Goal: Complete application form: Complete application form

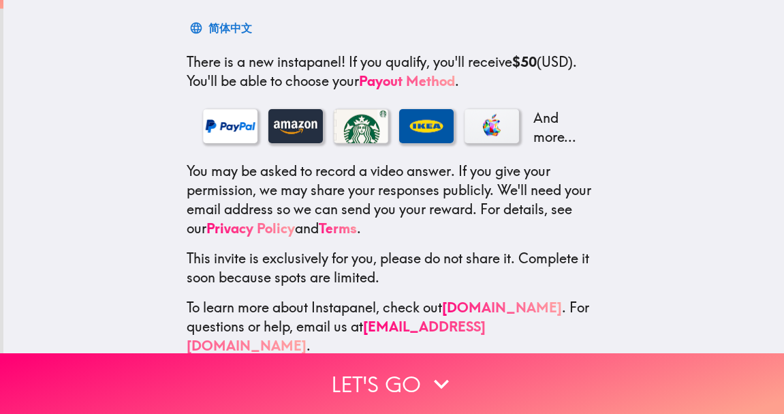
scroll to position [222, 0]
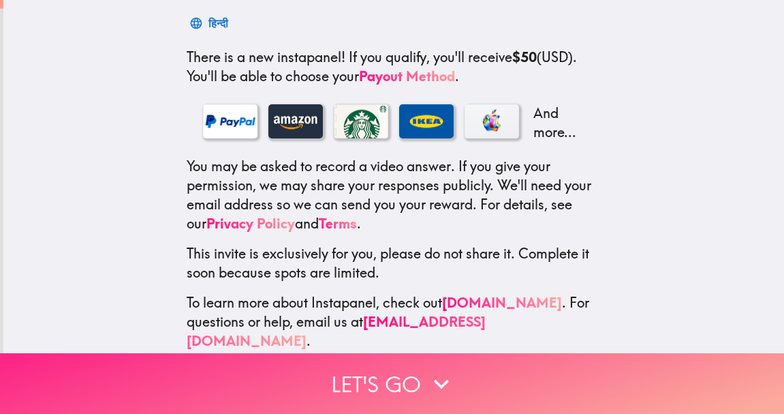
click at [403, 377] on button "Let's go" at bounding box center [392, 383] width 784 height 61
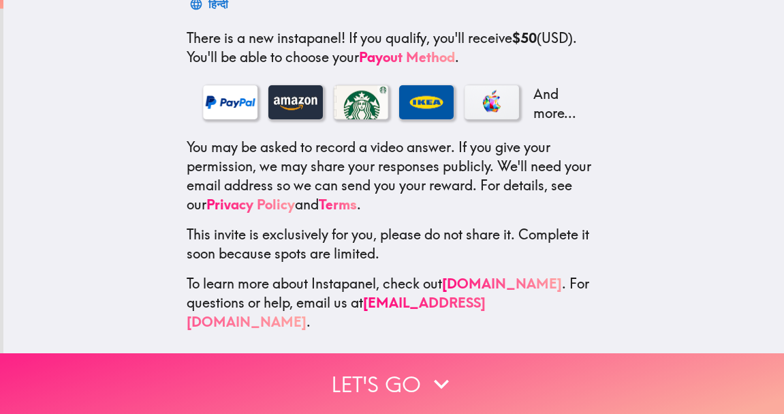
scroll to position [0, 0]
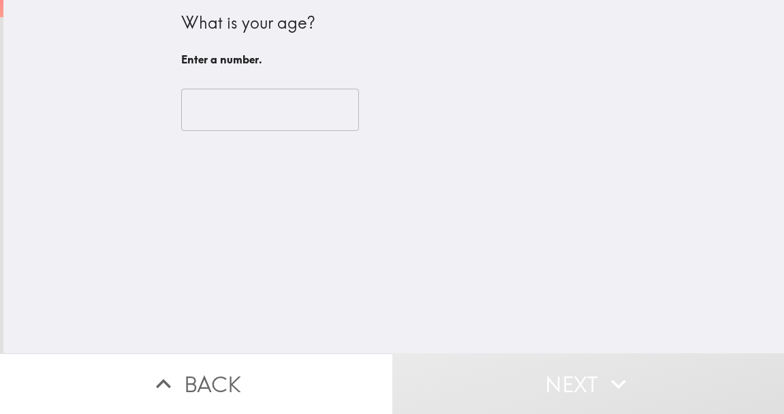
click at [276, 122] on input "number" at bounding box center [270, 110] width 178 height 42
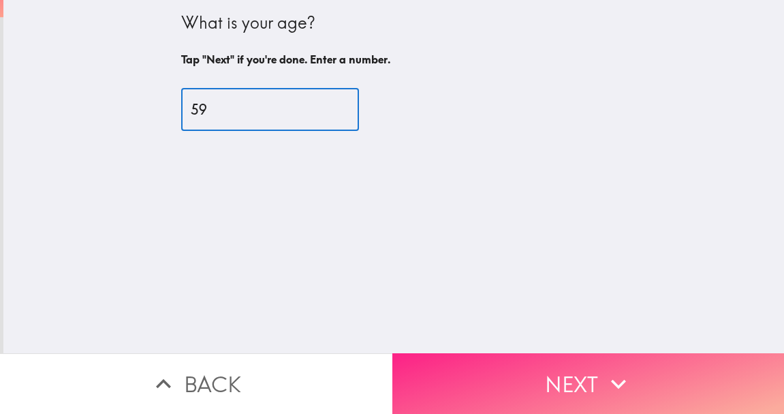
type input "59"
click at [573, 394] on button "Next" at bounding box center [588, 383] width 392 height 61
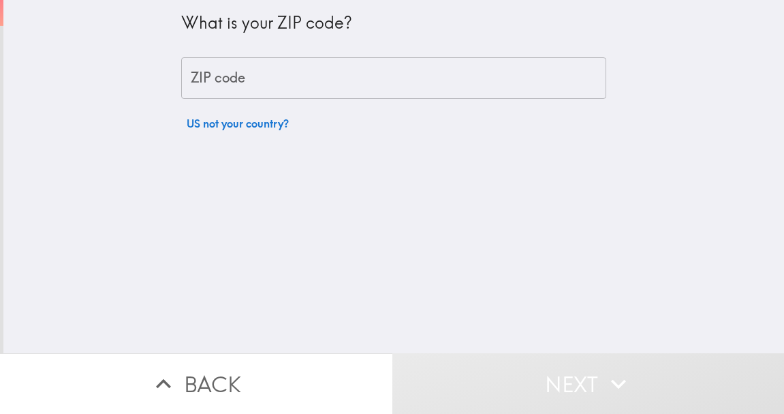
click at [389, 82] on input "ZIP code" at bounding box center [393, 78] width 425 height 42
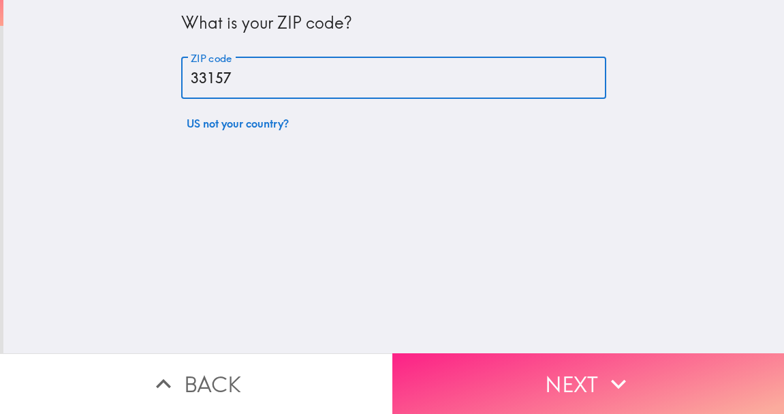
type input "33157"
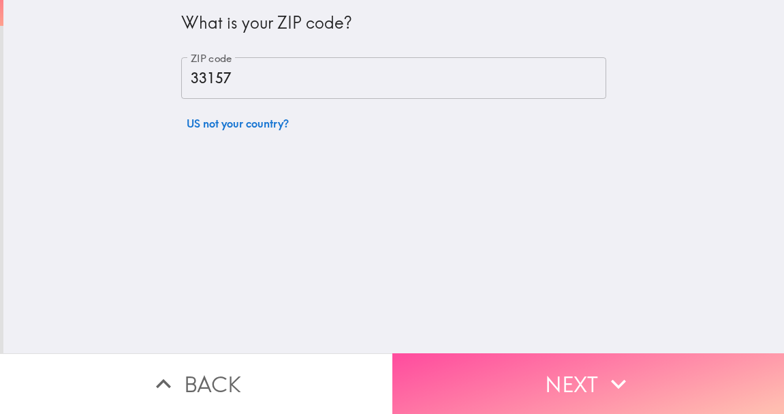
click at [568, 385] on button "Next" at bounding box center [588, 383] width 392 height 61
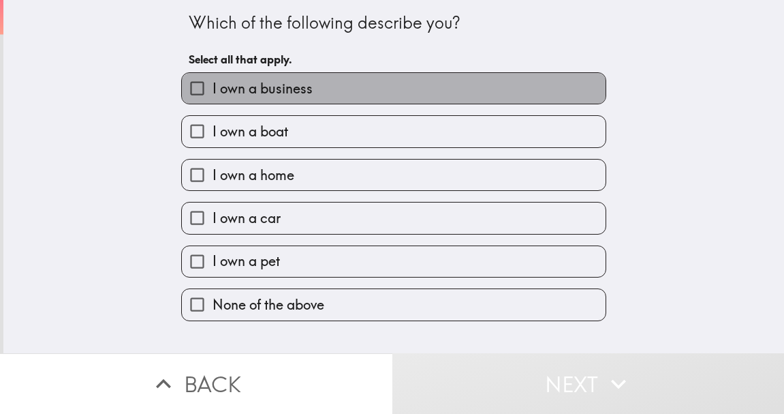
click at [426, 87] on label "I own a business" at bounding box center [394, 88] width 424 height 31
click at [213, 87] on input "I own a business" at bounding box center [197, 88] width 31 height 31
checkbox input "true"
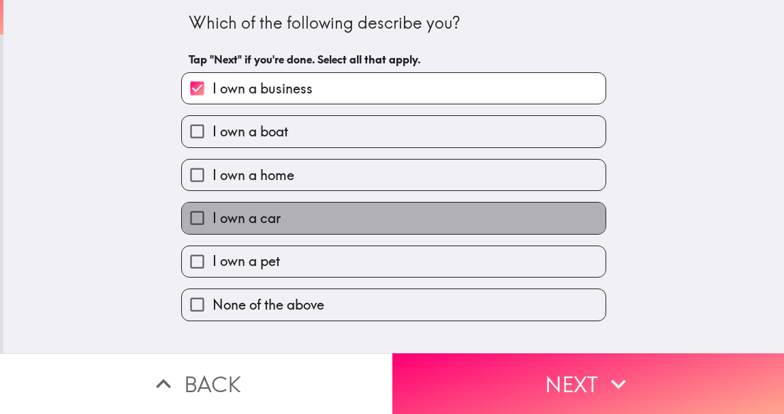
click at [362, 212] on label "I own a car" at bounding box center [394, 217] width 424 height 31
click at [213, 212] on input "I own a car" at bounding box center [197, 217] width 31 height 31
checkbox input "true"
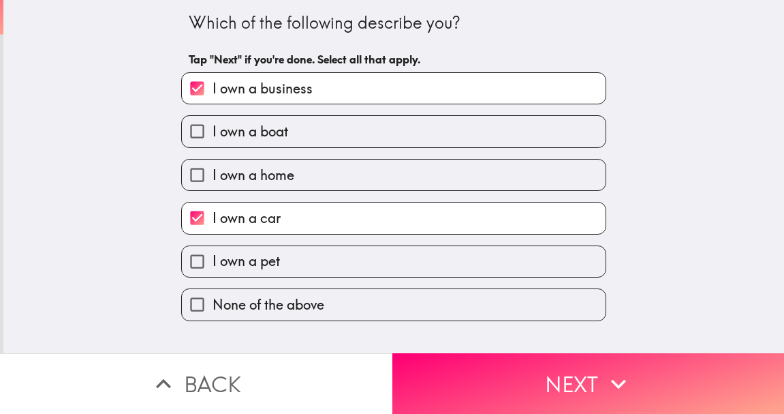
click at [346, 256] on label "I own a pet" at bounding box center [394, 261] width 424 height 31
click at [213, 256] on input "I own a pet" at bounding box center [197, 261] width 31 height 31
checkbox input "true"
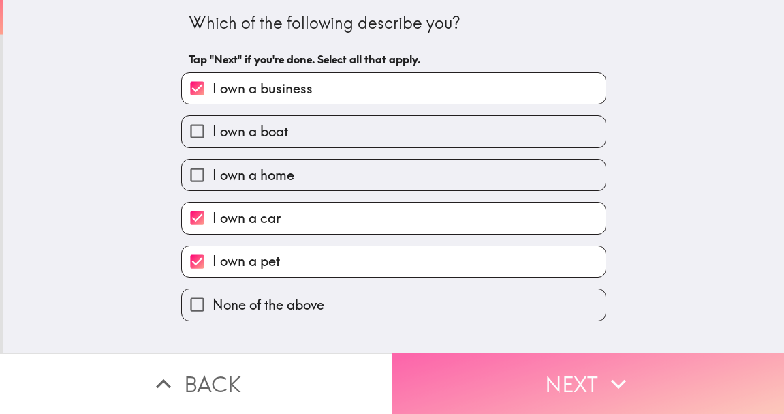
click at [587, 388] on button "Next" at bounding box center [588, 383] width 392 height 61
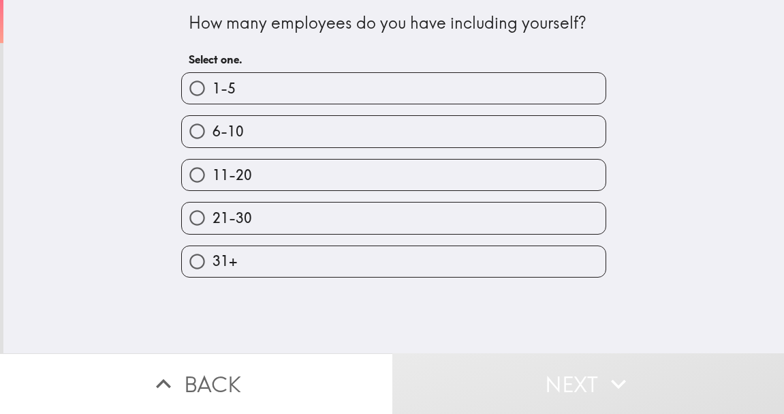
click at [403, 174] on label "11-20" at bounding box center [394, 174] width 424 height 31
click at [213, 174] on input "11-20" at bounding box center [197, 174] width 31 height 31
radio input "true"
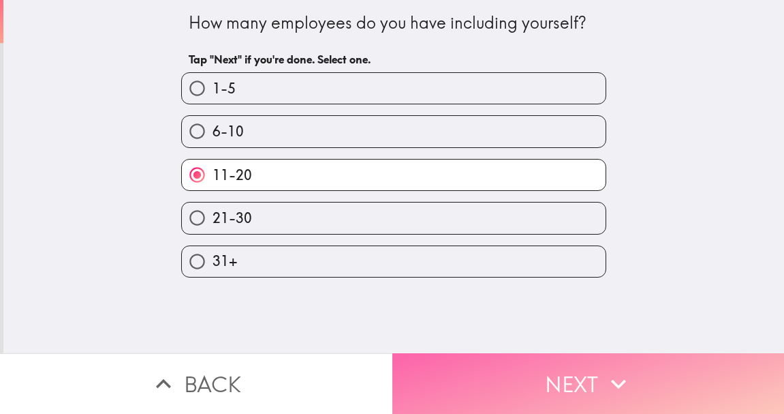
click at [586, 386] on button "Next" at bounding box center [588, 383] width 392 height 61
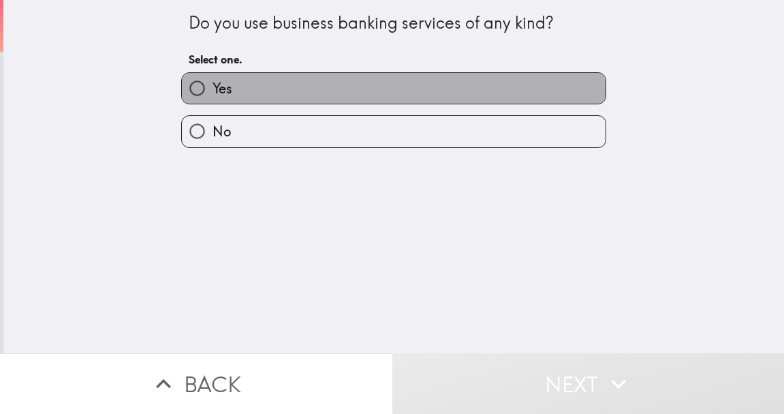
click at [417, 89] on label "Yes" at bounding box center [394, 88] width 424 height 31
click at [213, 89] on input "Yes" at bounding box center [197, 88] width 31 height 31
radio input "true"
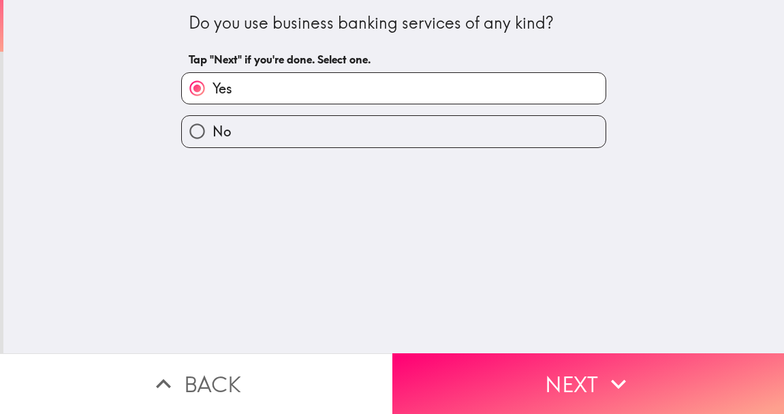
click at [578, 386] on button "Next" at bounding box center [588, 383] width 392 height 61
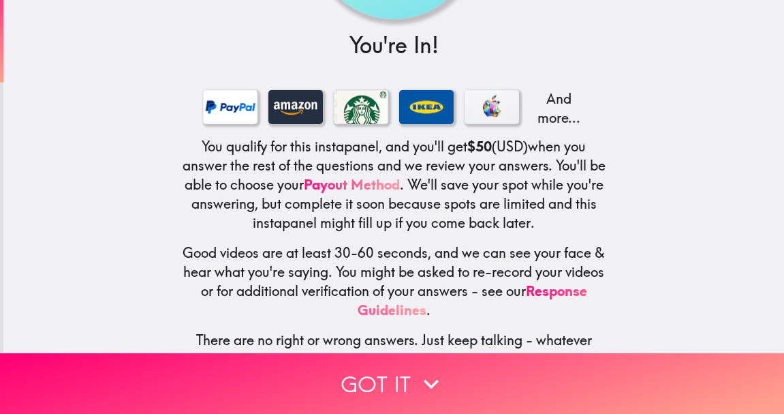
scroll to position [193, 0]
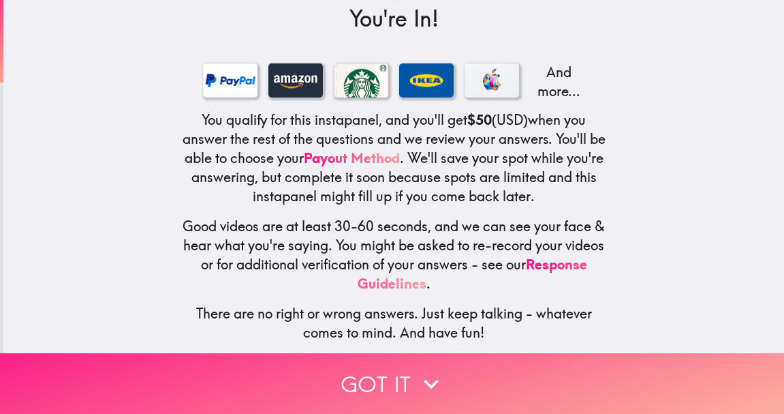
click at [392, 382] on button "Got it" at bounding box center [392, 383] width 784 height 61
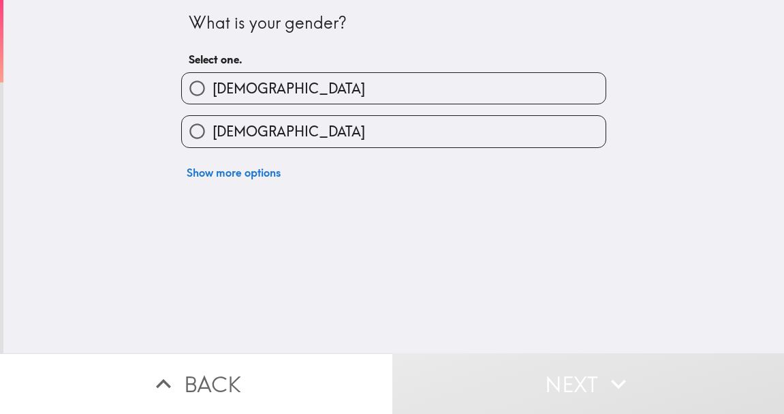
scroll to position [0, 0]
click at [409, 93] on label "[DEMOGRAPHIC_DATA]" at bounding box center [394, 88] width 424 height 31
click at [213, 93] on input "[DEMOGRAPHIC_DATA]" at bounding box center [197, 88] width 31 height 31
radio input "true"
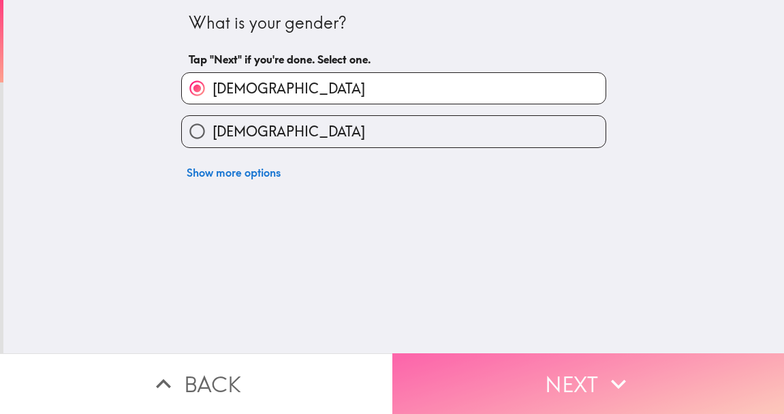
click at [565, 382] on button "Next" at bounding box center [588, 383] width 392 height 61
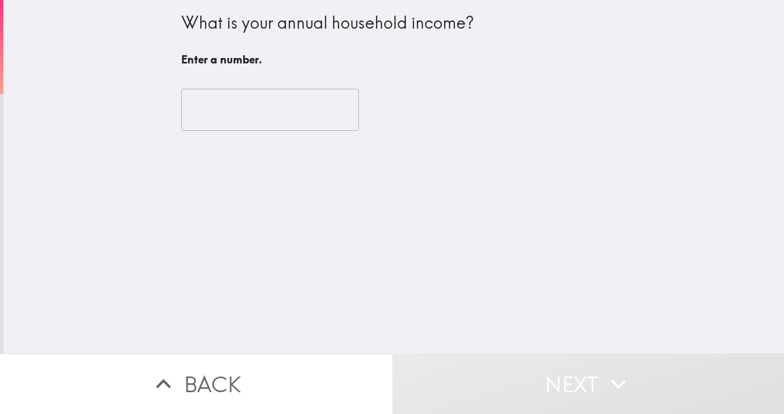
click at [307, 119] on input "number" at bounding box center [270, 110] width 178 height 42
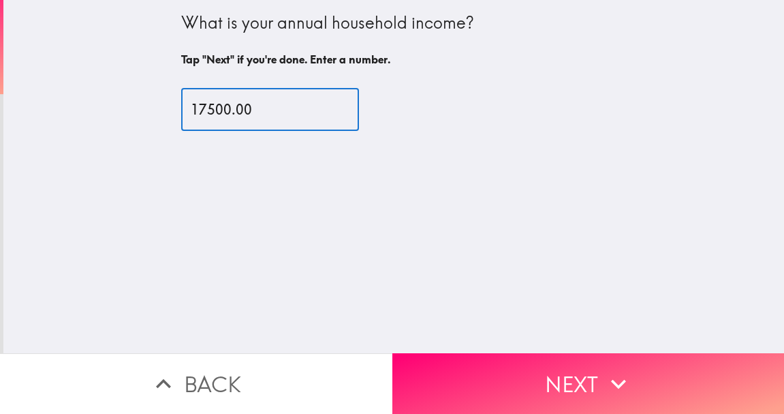
click at [519, 103] on div "17500.00 ​" at bounding box center [393, 110] width 425 height 42
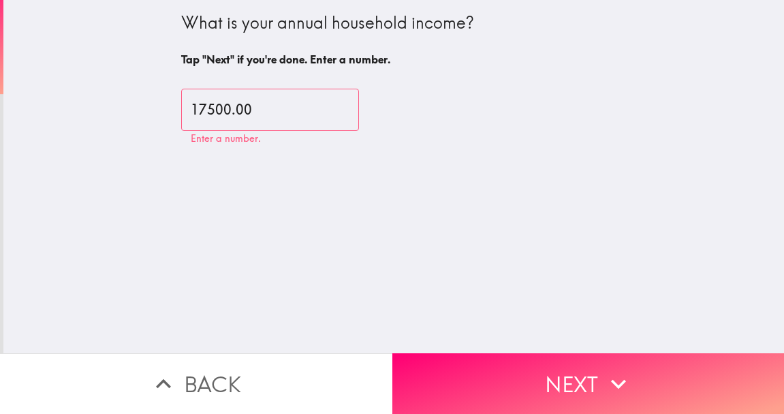
click at [260, 105] on input "17500.00" at bounding box center [270, 110] width 178 height 42
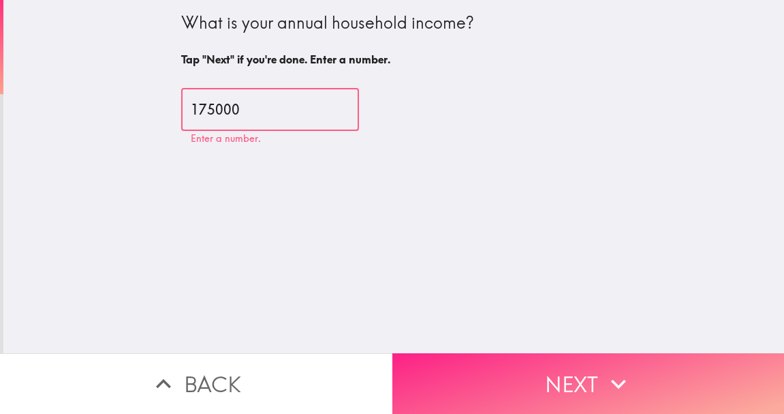
type input "175000"
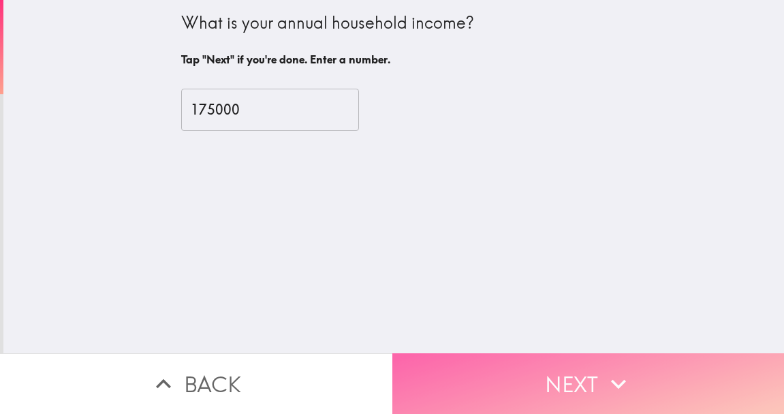
click at [550, 373] on button "Next" at bounding box center [588, 383] width 392 height 61
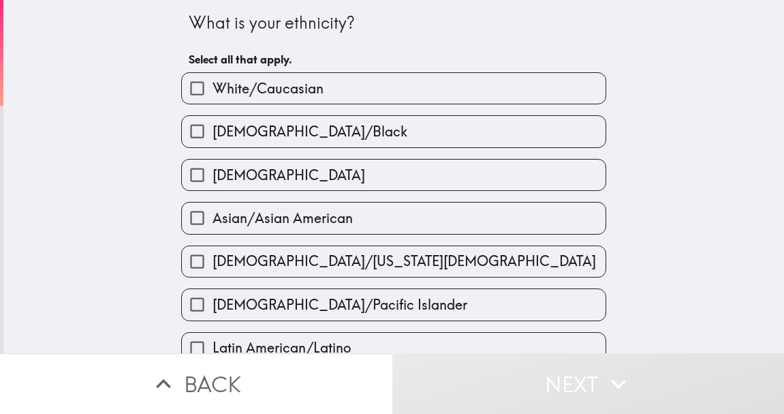
click at [388, 82] on label "White/Caucasian" at bounding box center [394, 88] width 424 height 31
click at [213, 82] on input "White/Caucasian" at bounding box center [197, 88] width 31 height 31
checkbox input "true"
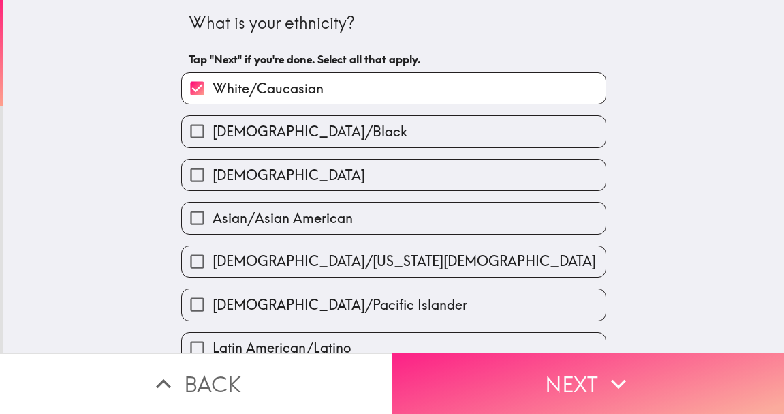
click at [607, 386] on icon "button" at bounding box center [619, 384] width 30 height 30
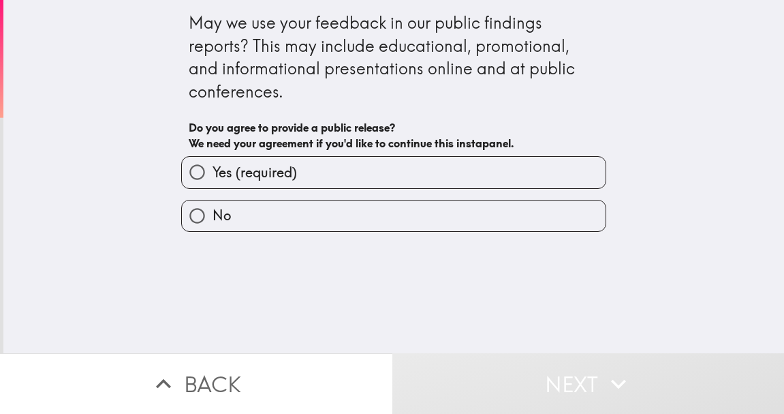
click at [428, 176] on label "Yes (required)" at bounding box center [394, 172] width 424 height 31
click at [213, 176] on input "Yes (required)" at bounding box center [197, 172] width 31 height 31
radio input "true"
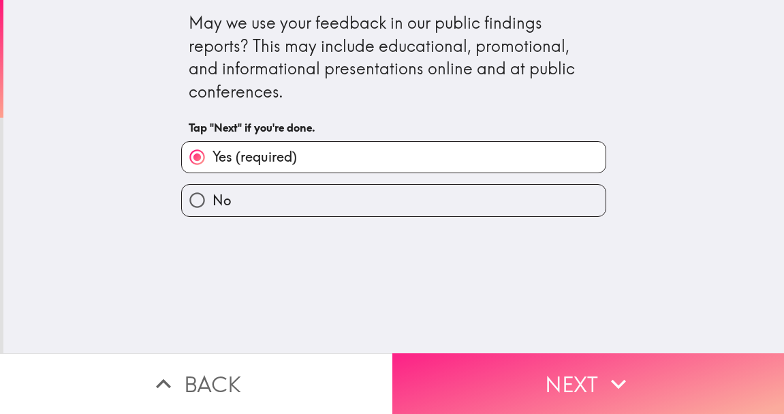
click at [570, 380] on button "Next" at bounding box center [588, 383] width 392 height 61
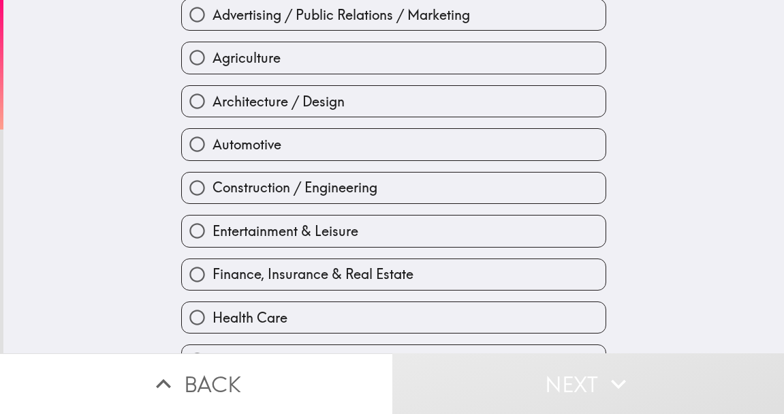
scroll to position [62, 0]
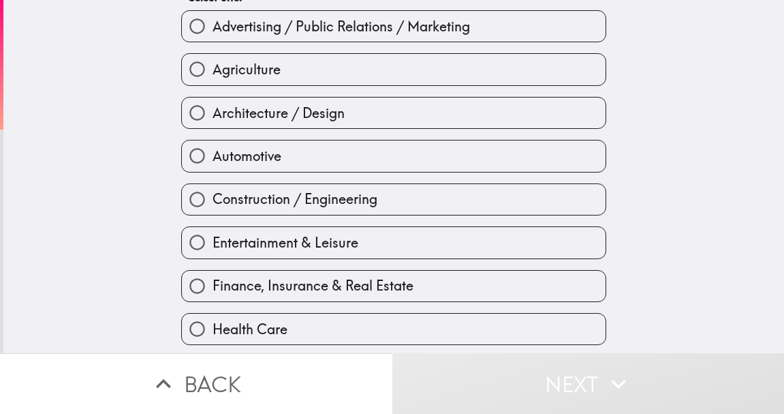
click at [354, 238] on span "Entertainment & Leisure" at bounding box center [286, 242] width 146 height 19
click at [213, 238] on input "Entertainment & Leisure" at bounding box center [197, 242] width 31 height 31
radio input "true"
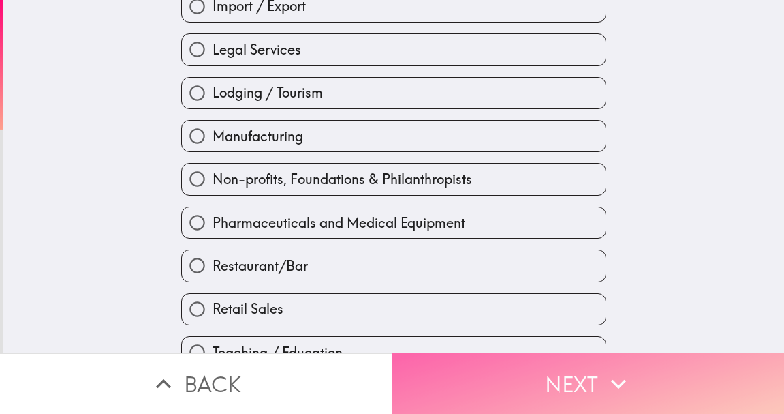
click at [556, 380] on button "Next" at bounding box center [588, 383] width 392 height 61
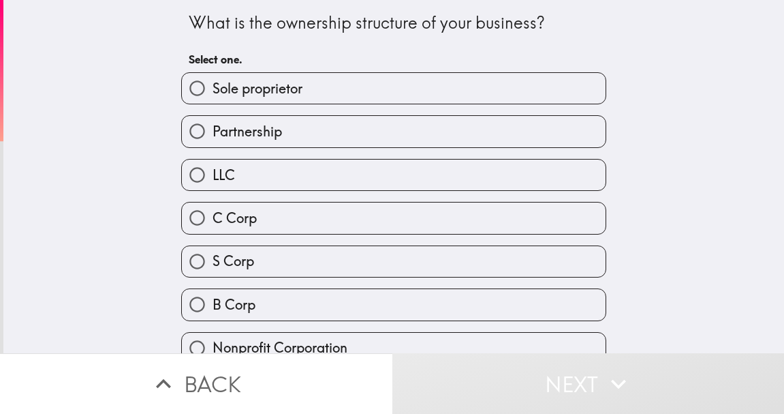
click at [462, 264] on label "S Corp" at bounding box center [394, 261] width 424 height 31
click at [213, 264] on input "S Corp" at bounding box center [197, 261] width 31 height 31
radio input "true"
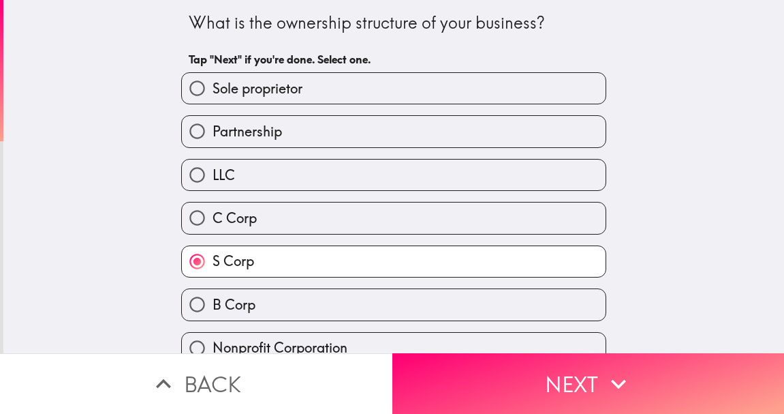
scroll to position [97, 0]
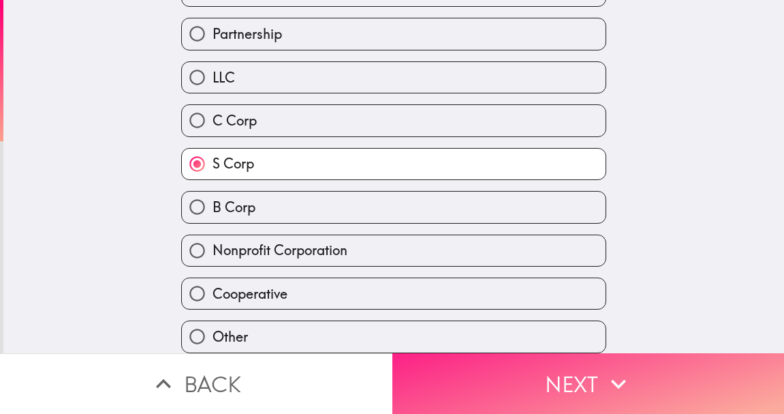
click at [602, 384] on button "Next" at bounding box center [588, 383] width 392 height 61
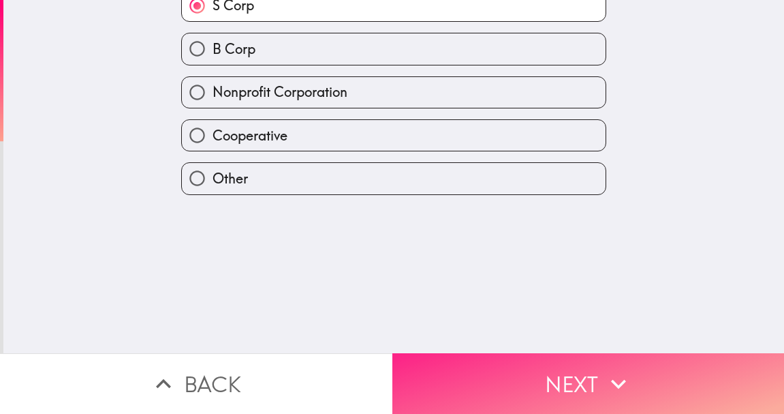
scroll to position [0, 0]
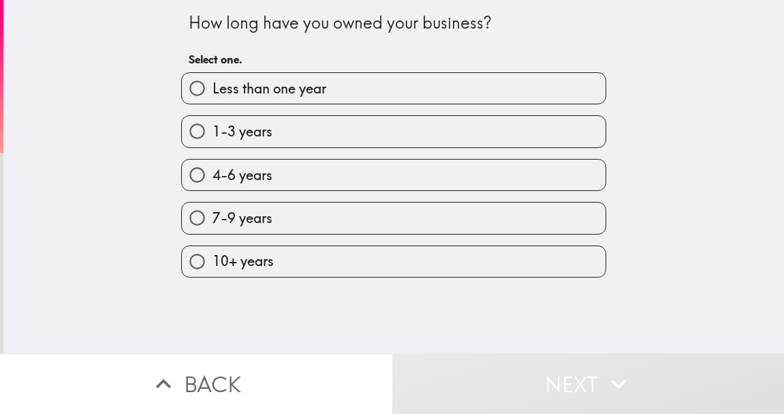
click at [406, 272] on label "10+ years" at bounding box center [394, 261] width 424 height 31
click at [213, 272] on input "10+ years" at bounding box center [197, 261] width 31 height 31
radio input "true"
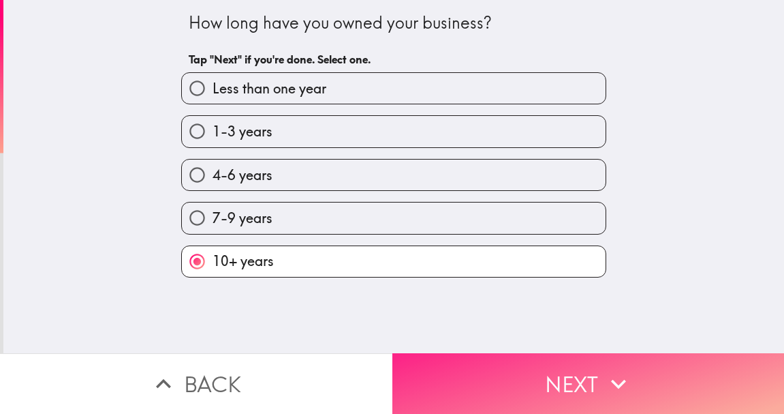
click at [572, 384] on button "Next" at bounding box center [588, 383] width 392 height 61
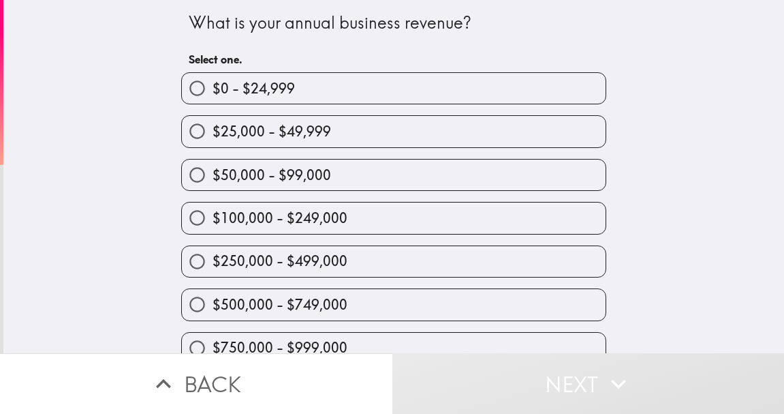
click at [413, 260] on label "$250,000 - $499,000" at bounding box center [394, 261] width 424 height 31
click at [213, 260] on input "$250,000 - $499,000" at bounding box center [197, 261] width 31 height 31
radio input "true"
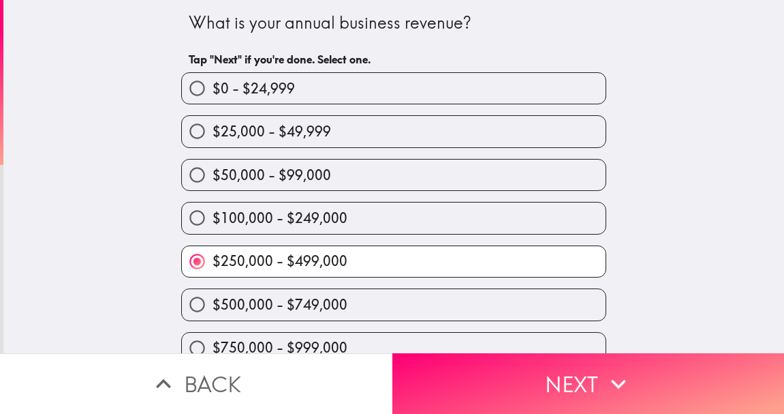
scroll to position [54, 0]
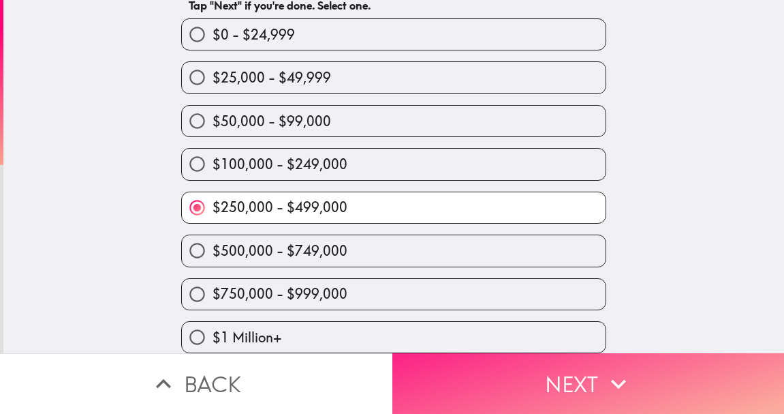
click at [581, 382] on button "Next" at bounding box center [588, 383] width 392 height 61
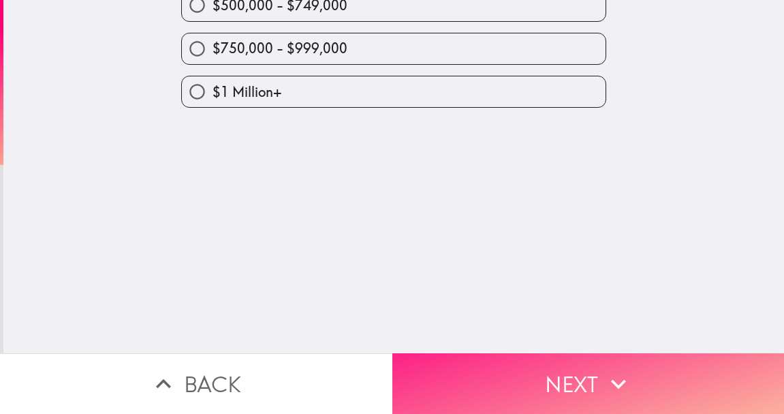
scroll to position [0, 0]
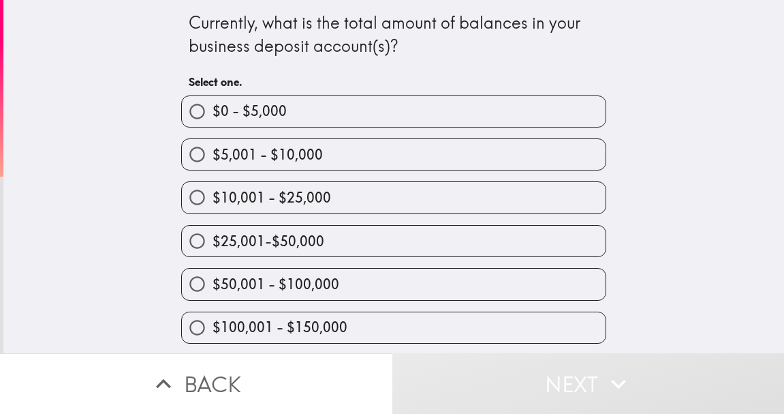
click at [489, 200] on label "$10,001 - $25,000" at bounding box center [394, 197] width 424 height 31
click at [213, 200] on input "$10,001 - $25,000" at bounding box center [197, 197] width 31 height 31
radio input "true"
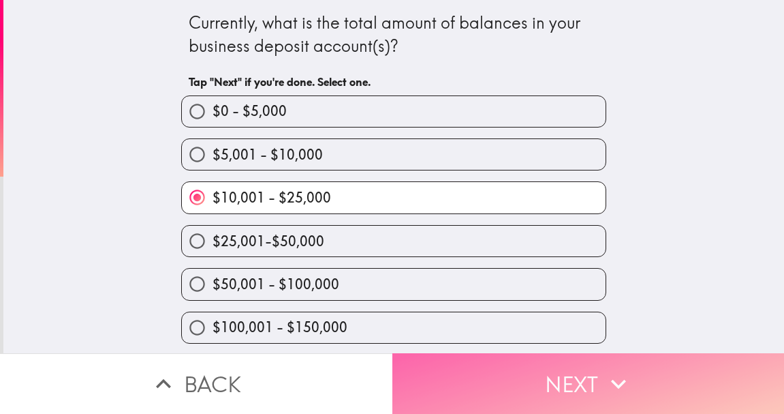
click at [575, 388] on button "Next" at bounding box center [588, 383] width 392 height 61
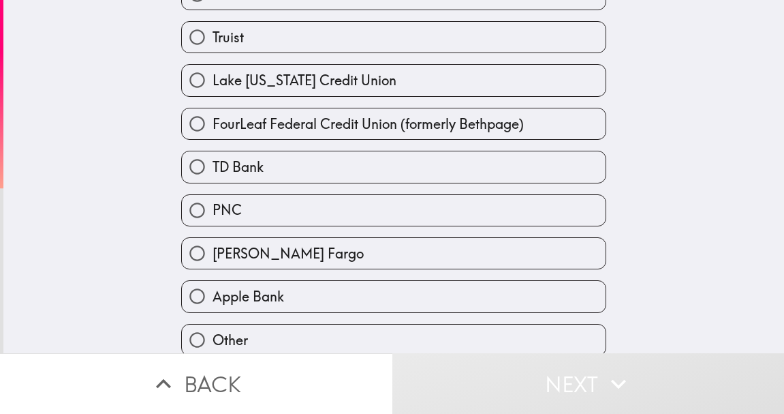
scroll to position [423, 0]
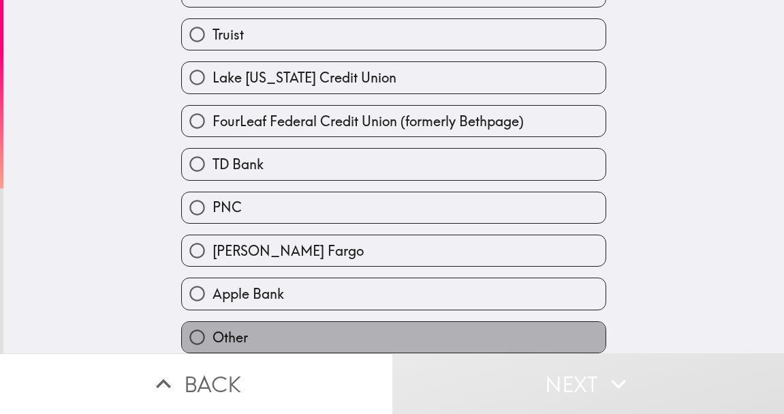
click at [326, 331] on label "Other" at bounding box center [394, 337] width 424 height 31
click at [213, 331] on input "Other" at bounding box center [197, 337] width 31 height 31
radio input "true"
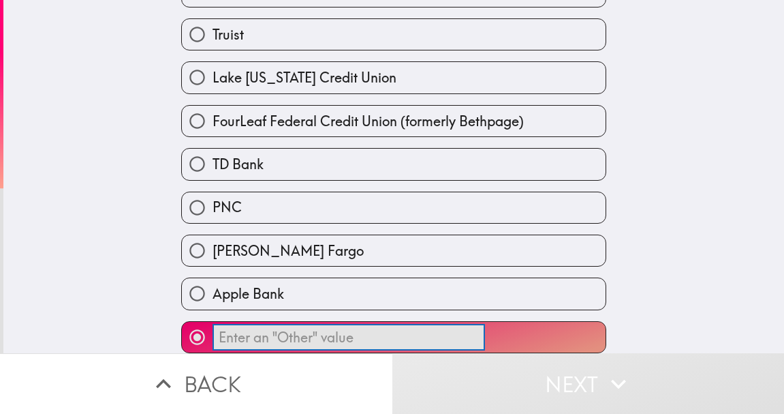
click at [392, 332] on input "​" at bounding box center [349, 337] width 273 height 27
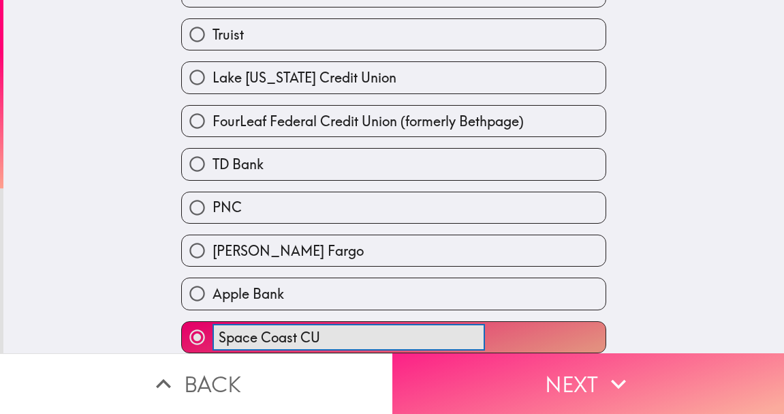
type input "Space Coast CU"
click at [584, 390] on button "Next" at bounding box center [588, 383] width 392 height 61
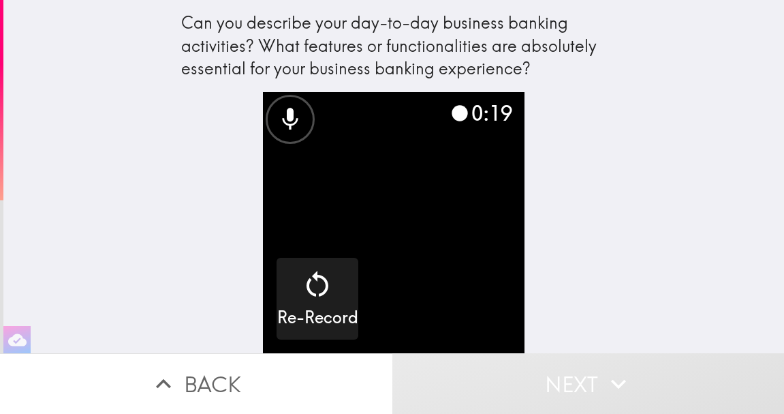
click at [452, 109] on icon at bounding box center [460, 114] width 16 height 16
click at [457, 112] on icon at bounding box center [460, 114] width 16 height 16
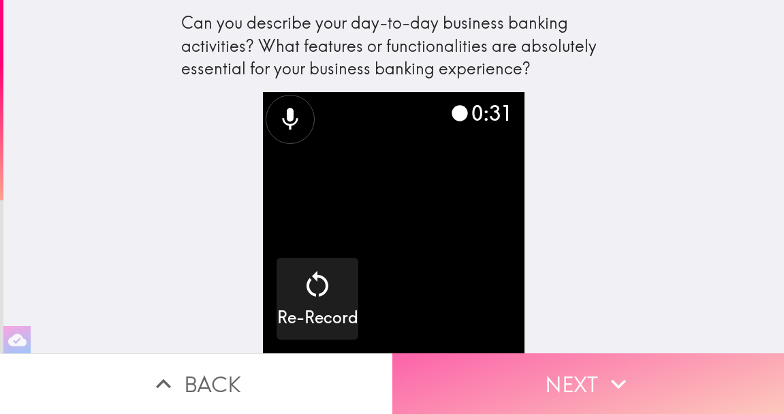
click at [563, 377] on button "Next" at bounding box center [588, 383] width 392 height 61
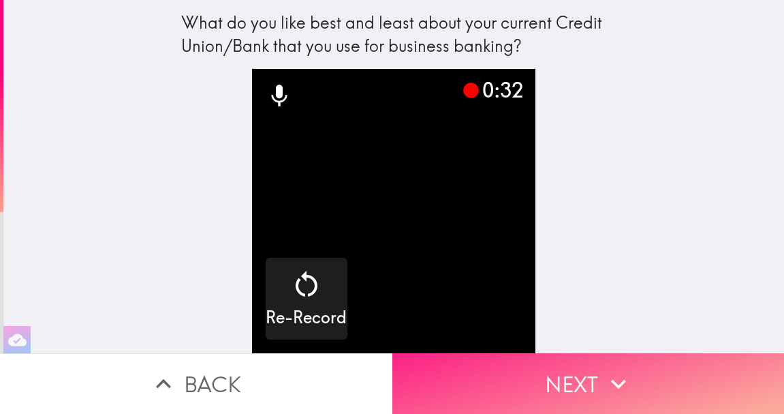
click at [581, 391] on button "Next" at bounding box center [588, 383] width 392 height 61
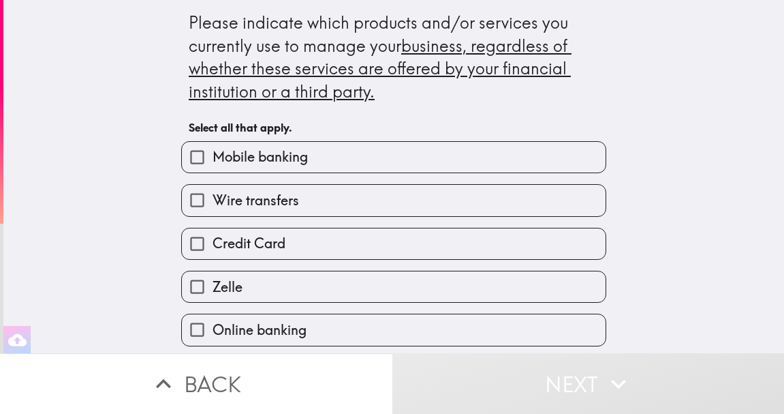
click at [397, 157] on label "Mobile banking" at bounding box center [394, 157] width 424 height 31
click at [213, 157] on input "Mobile banking" at bounding box center [197, 157] width 31 height 31
checkbox input "true"
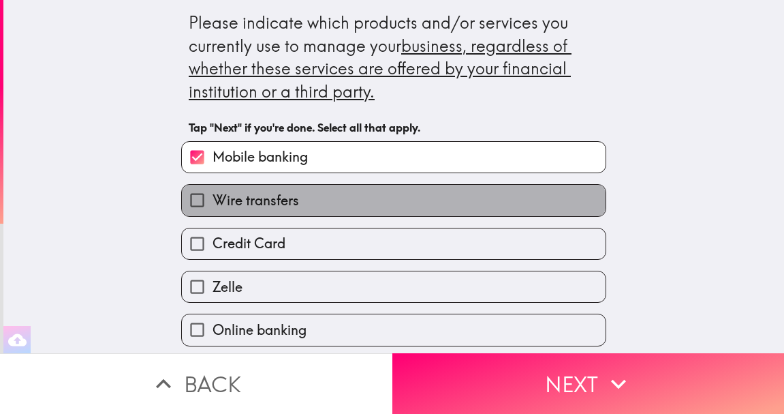
drag, startPoint x: 323, startPoint y: 198, endPoint x: 314, endPoint y: 206, distance: 12.1
click at [323, 198] on label "Wire transfers" at bounding box center [394, 200] width 424 height 31
click at [213, 198] on input "Wire transfers" at bounding box center [197, 200] width 31 height 31
checkbox input "true"
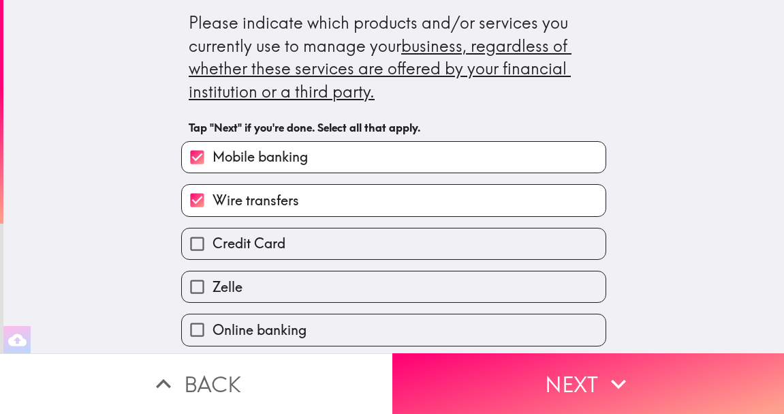
scroll to position [102, 0]
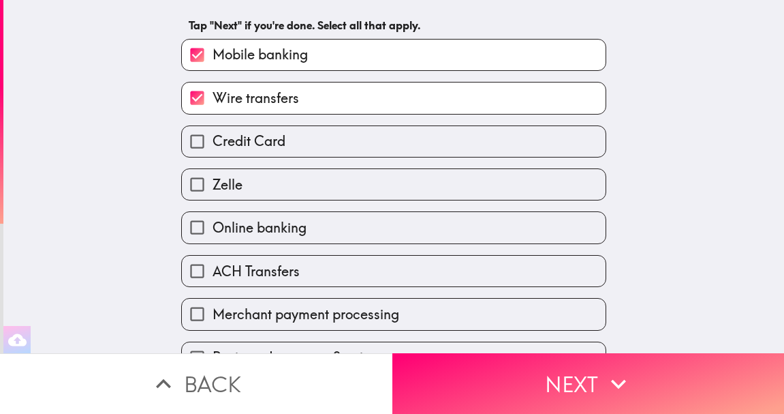
click at [304, 226] on span "Online banking" at bounding box center [260, 227] width 94 height 19
click at [213, 226] on input "Online banking" at bounding box center [197, 227] width 31 height 31
checkbox input "true"
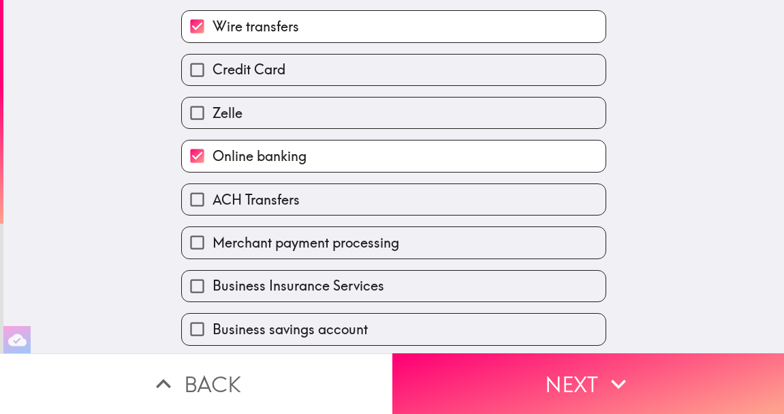
scroll to position [204, 0]
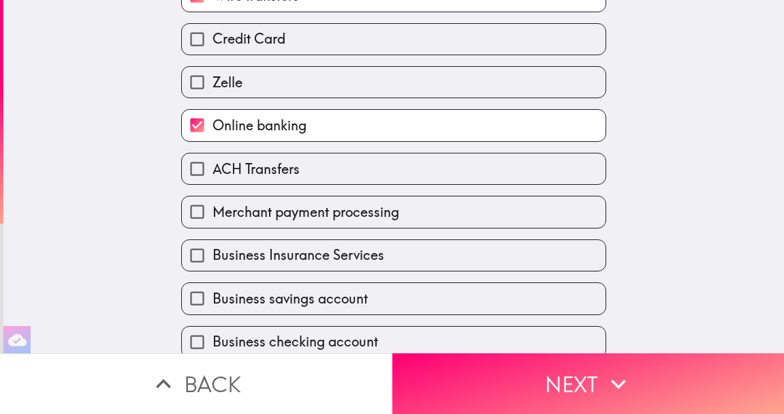
click at [302, 166] on label "ACH Transfers" at bounding box center [394, 168] width 424 height 31
click at [213, 166] on input "ACH Transfers" at bounding box center [197, 168] width 31 height 31
checkbox input "true"
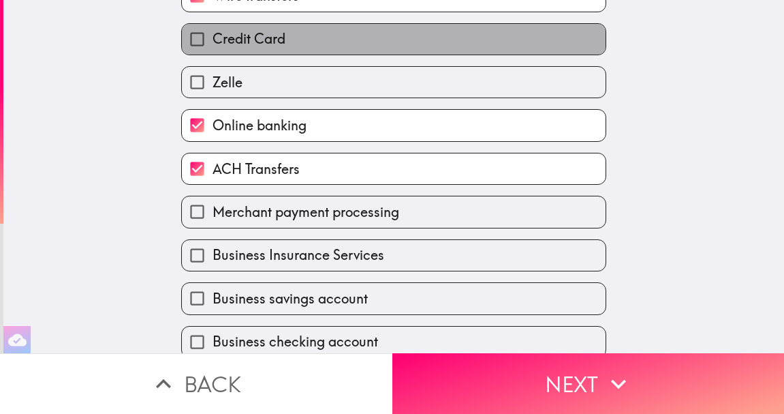
click at [431, 40] on label "Credit Card" at bounding box center [394, 39] width 424 height 31
click at [213, 40] on input "Credit Card" at bounding box center [197, 39] width 31 height 31
checkbox input "true"
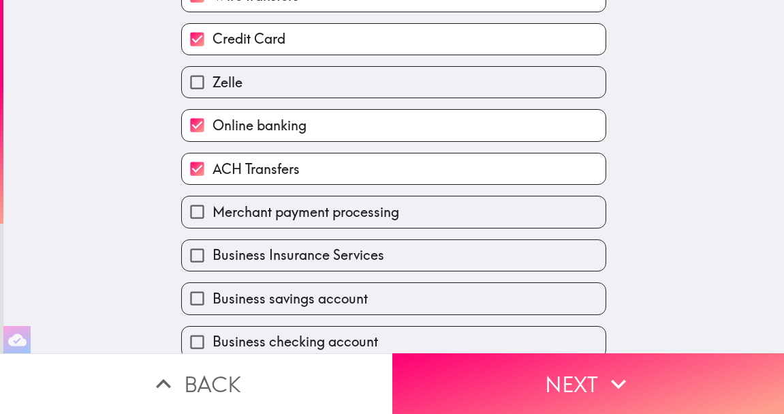
click at [367, 213] on span "Merchant payment processing" at bounding box center [306, 211] width 187 height 19
click at [213, 213] on input "Merchant payment processing" at bounding box center [197, 211] width 31 height 31
checkbox input "true"
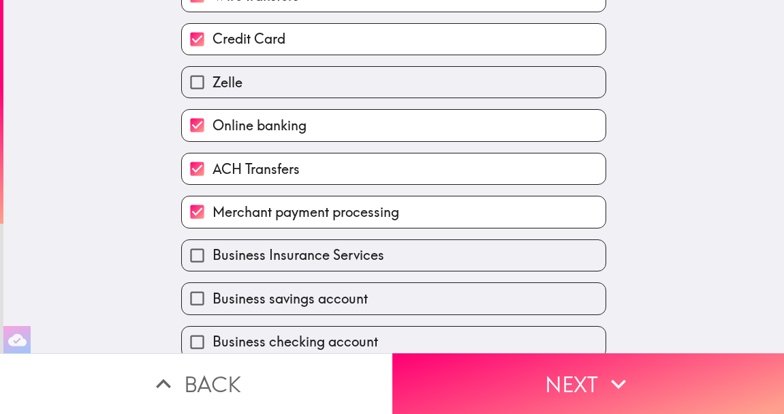
scroll to position [307, 0]
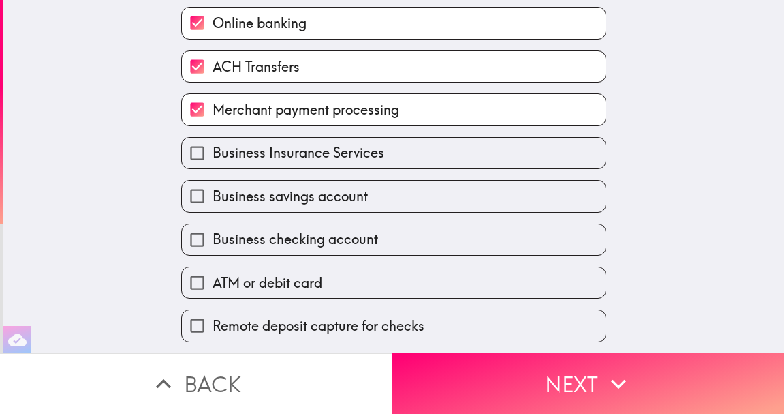
click at [361, 232] on span "Business checking account" at bounding box center [296, 239] width 166 height 19
click at [213, 232] on input "Business checking account" at bounding box center [197, 239] width 31 height 31
checkbox input "true"
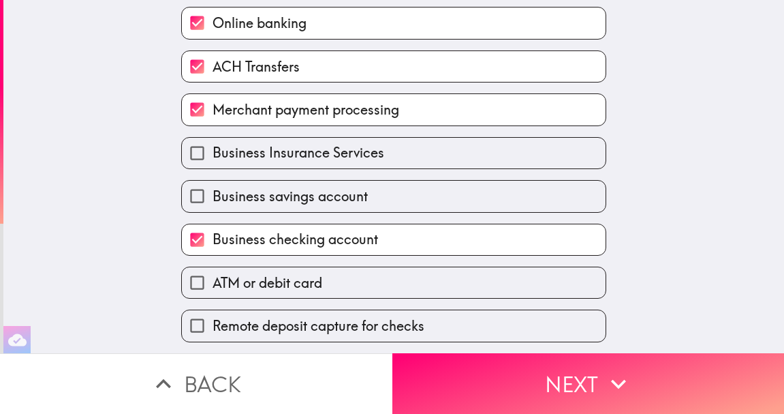
click at [352, 200] on span "Business savings account" at bounding box center [290, 196] width 155 height 19
click at [213, 200] on input "Business savings account" at bounding box center [197, 196] width 31 height 31
checkbox input "true"
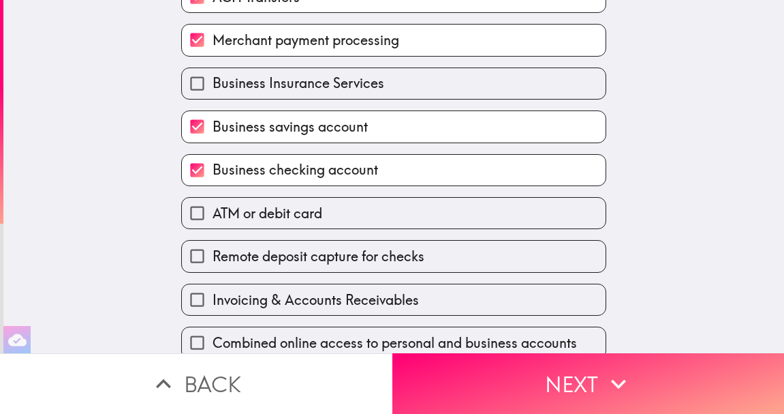
scroll to position [409, 0]
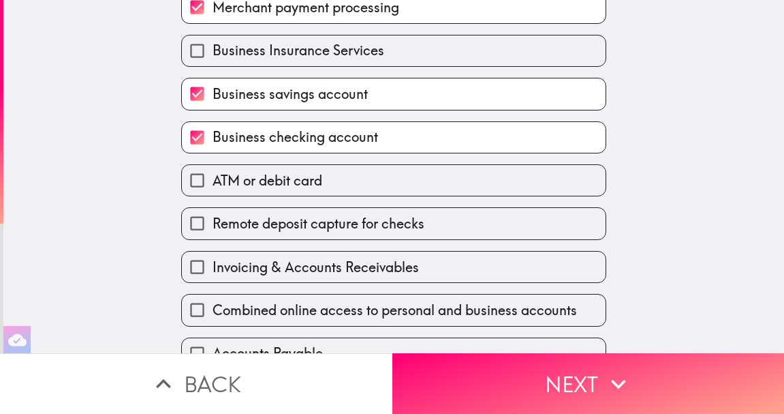
click at [330, 177] on label "ATM or debit card" at bounding box center [394, 180] width 424 height 31
click at [213, 177] on input "ATM or debit card" at bounding box center [197, 180] width 31 height 31
checkbox input "true"
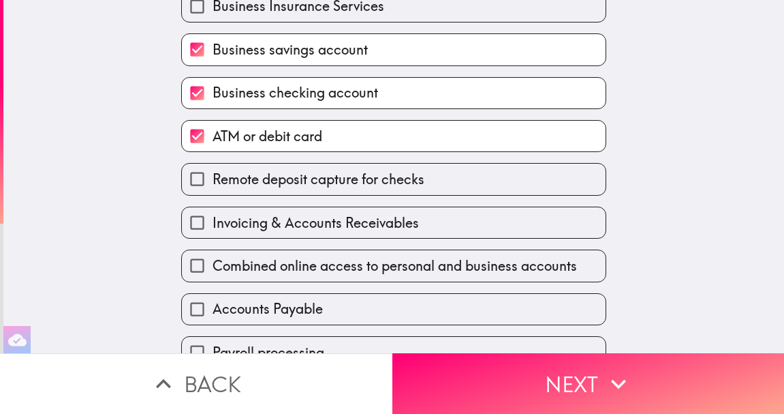
scroll to position [469, 0]
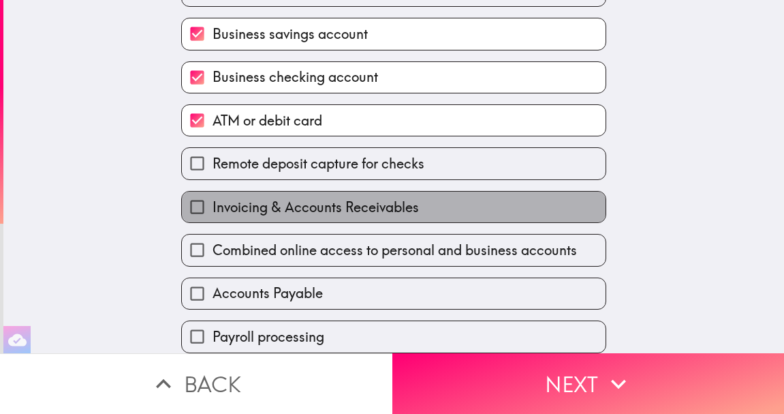
click at [326, 196] on label "Invoicing & Accounts Receivables" at bounding box center [394, 206] width 424 height 31
click at [213, 196] on input "Invoicing & Accounts Receivables" at bounding box center [197, 206] width 31 height 31
checkbox input "true"
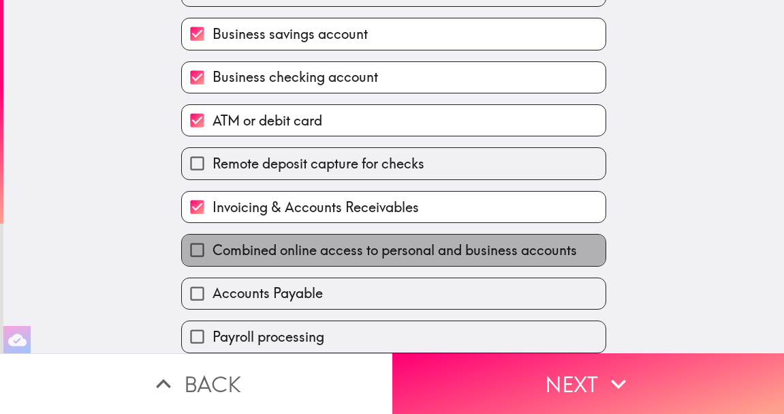
click at [315, 244] on span "Combined online access to personal and business accounts" at bounding box center [395, 250] width 365 height 19
click at [213, 244] on input "Combined online access to personal and business accounts" at bounding box center [197, 249] width 31 height 31
checkbox input "true"
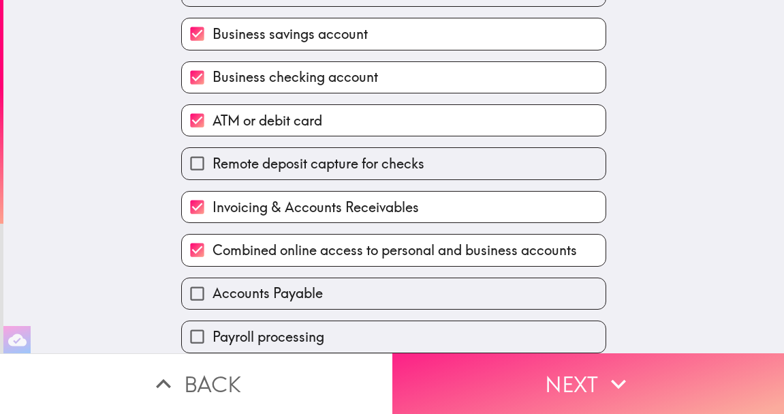
click at [541, 384] on button "Next" at bounding box center [588, 383] width 392 height 61
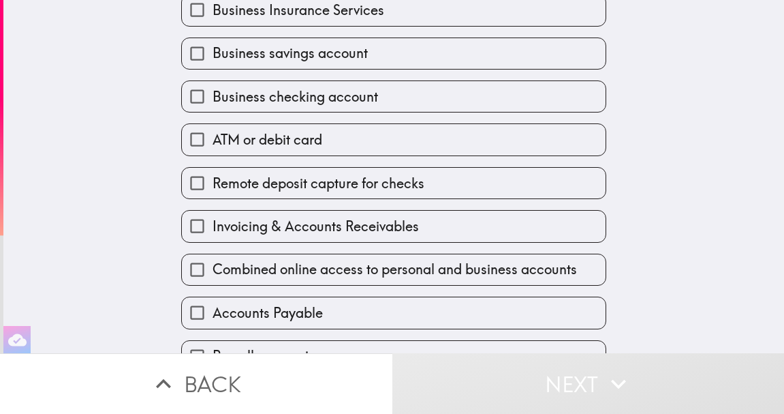
scroll to position [496, 0]
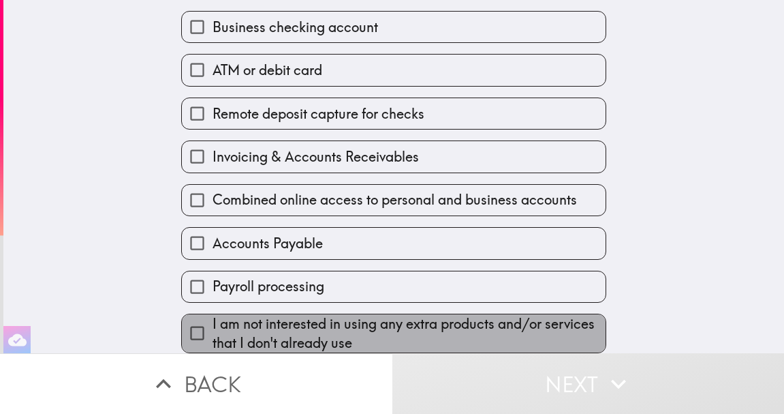
click at [455, 328] on span "I am not interested in using any extra products and/or services that I don't al…" at bounding box center [409, 333] width 393 height 38
click at [213, 328] on input "I am not interested in using any extra products and/or services that I don't al…" at bounding box center [197, 333] width 31 height 31
checkbox input "true"
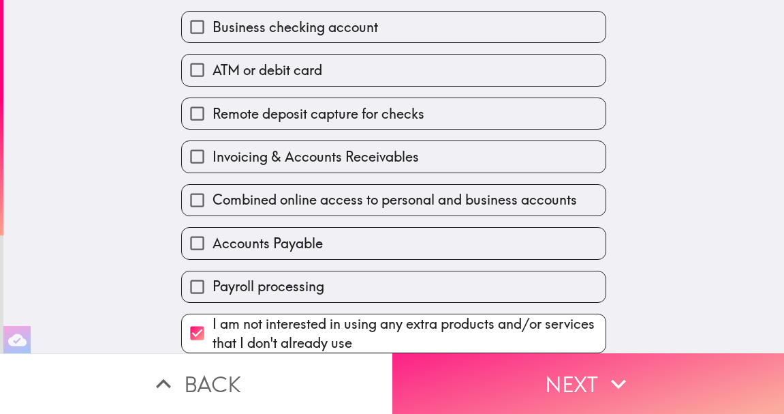
click at [563, 390] on button "Next" at bounding box center [588, 383] width 392 height 61
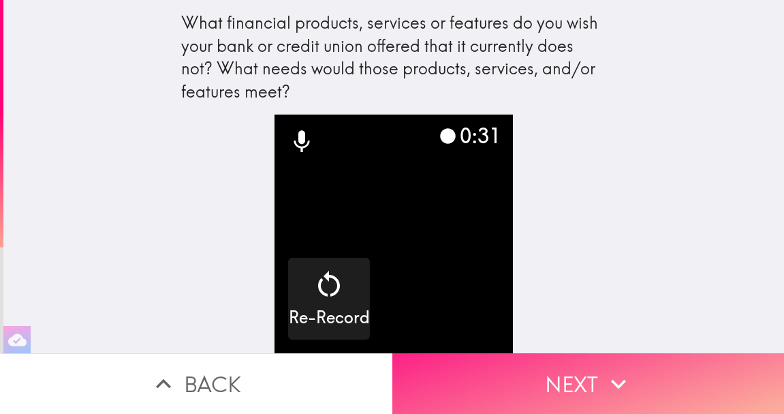
click at [587, 392] on button "Next" at bounding box center [588, 383] width 392 height 61
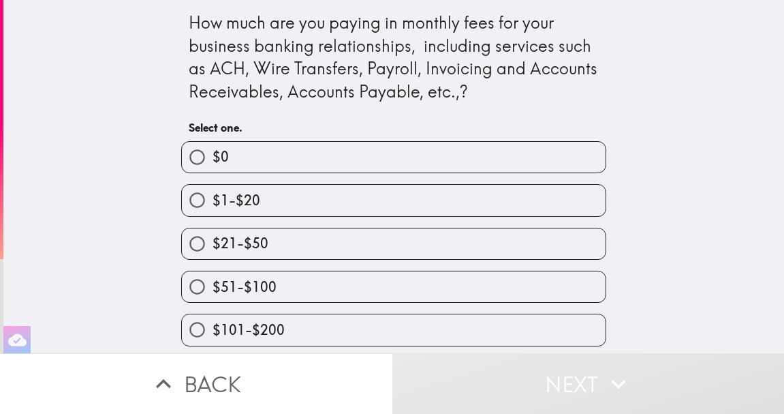
click at [381, 243] on label "$21-$50" at bounding box center [394, 243] width 424 height 31
click at [213, 243] on input "$21-$50" at bounding box center [197, 243] width 31 height 31
radio input "true"
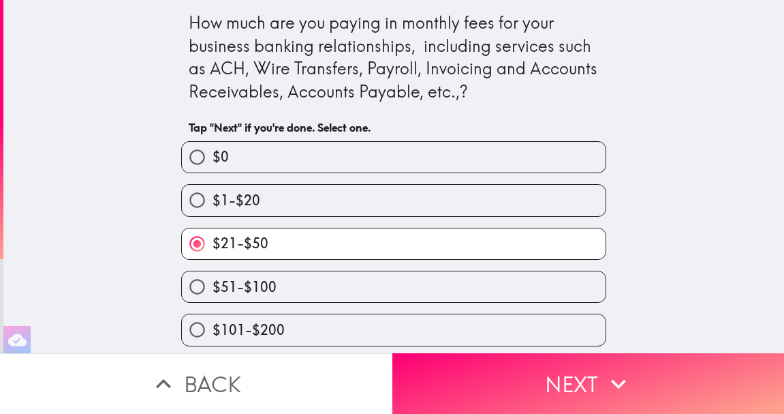
scroll to position [36, 0]
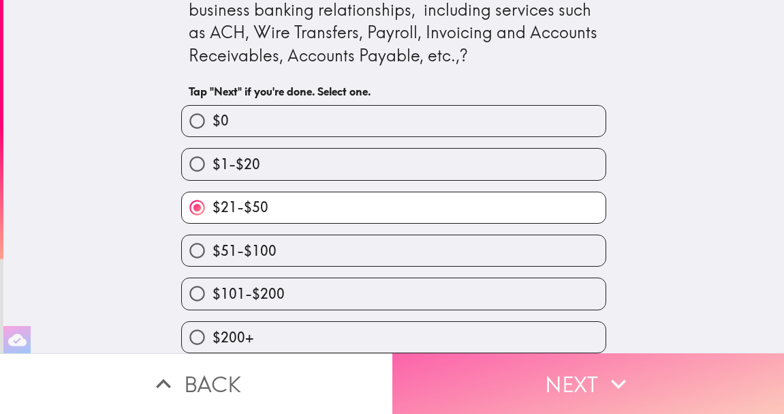
click at [553, 387] on button "Next" at bounding box center [588, 383] width 392 height 61
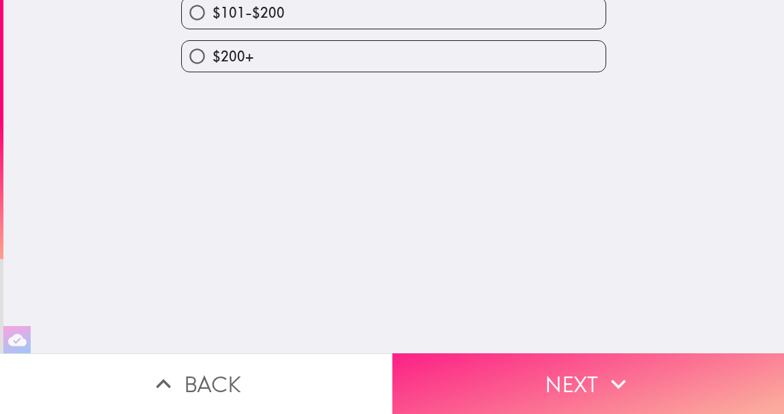
scroll to position [0, 0]
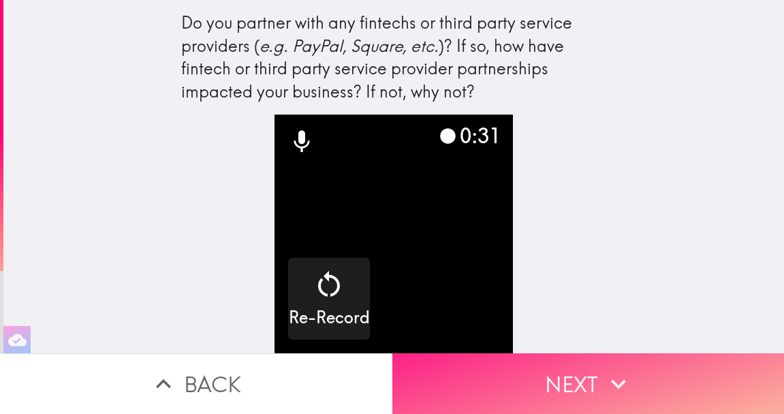
click at [591, 385] on button "Next" at bounding box center [588, 383] width 392 height 61
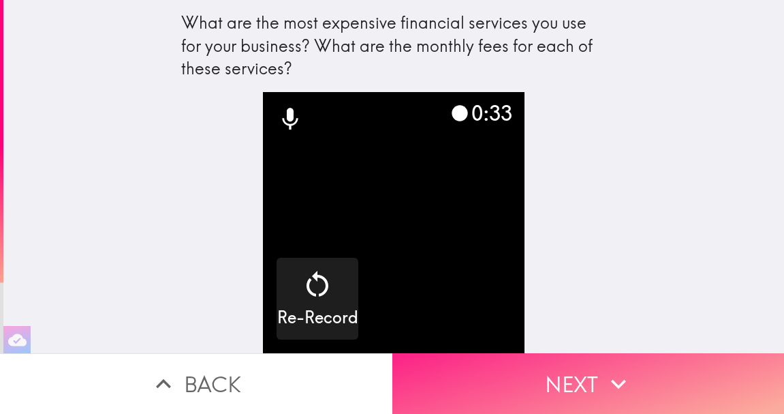
click at [557, 383] on button "Next" at bounding box center [588, 383] width 392 height 61
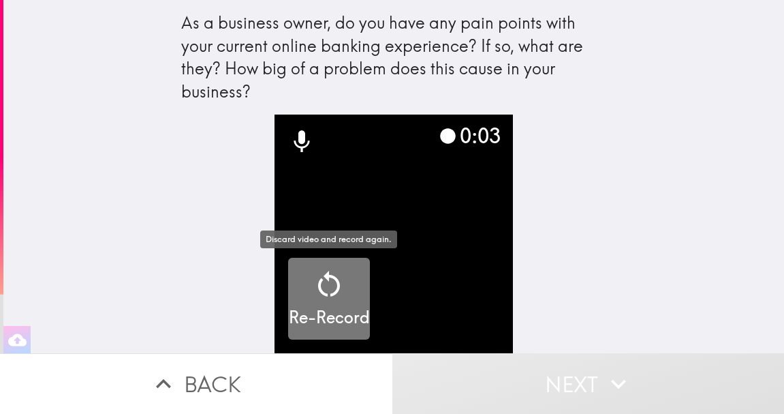
click at [332, 285] on icon "button" at bounding box center [329, 284] width 33 height 33
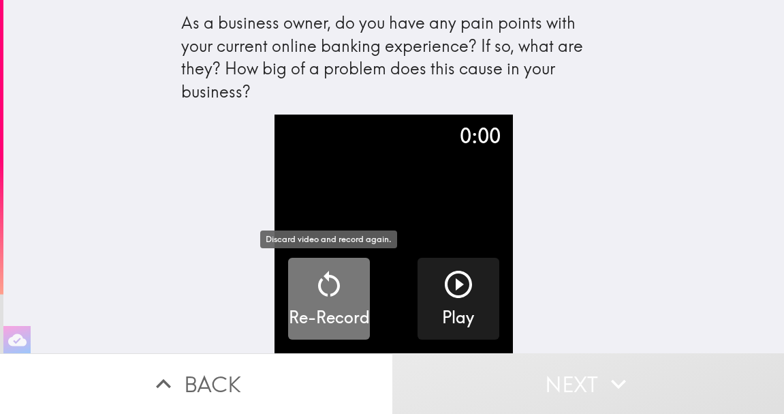
click at [332, 280] on icon "button" at bounding box center [329, 284] width 33 height 33
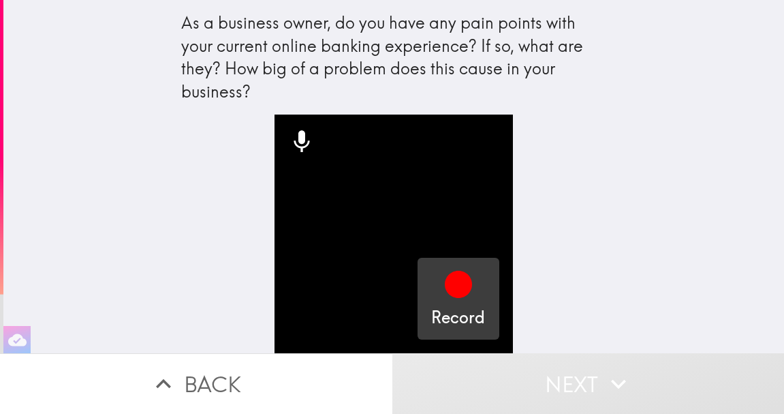
click at [463, 288] on icon "button" at bounding box center [458, 283] width 27 height 27
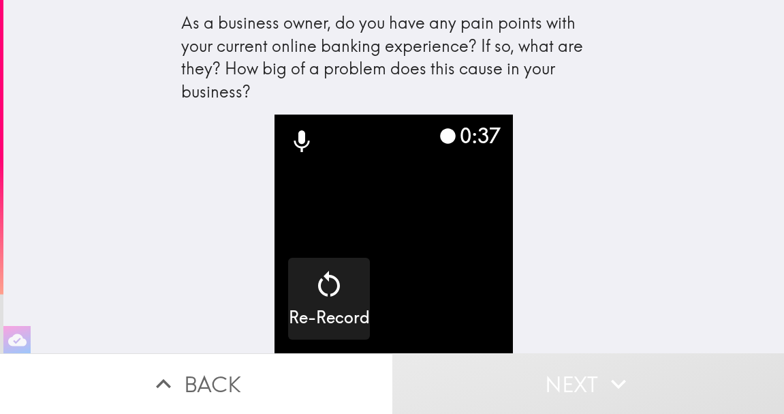
click at [443, 134] on icon at bounding box center [449, 136] width 16 height 16
click at [581, 388] on button "Next" at bounding box center [588, 383] width 392 height 61
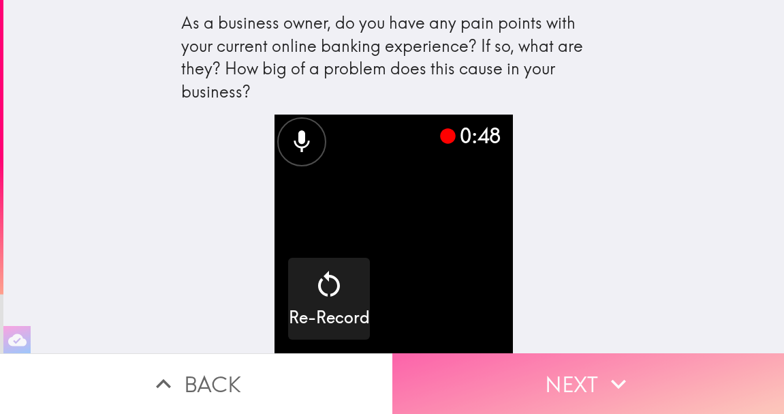
click at [590, 367] on button "Next" at bounding box center [588, 383] width 392 height 61
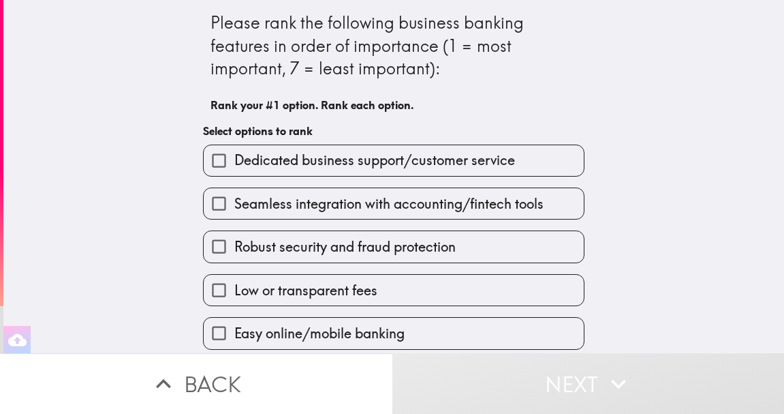
scroll to position [83, 0]
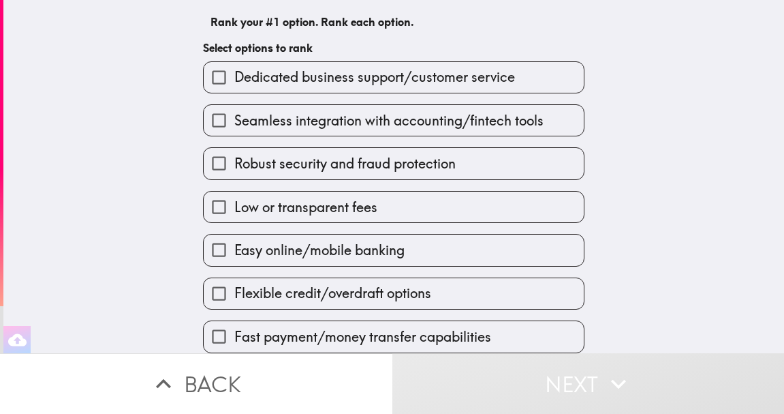
click at [334, 249] on span "Easy online/mobile banking" at bounding box center [319, 250] width 170 height 19
click at [234, 249] on input "Easy online/mobile banking" at bounding box center [219, 249] width 31 height 31
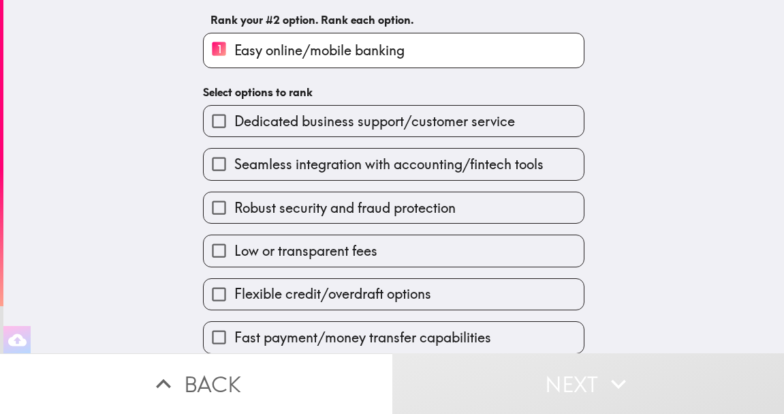
scroll to position [86, 0]
click at [354, 251] on span "Low or transparent fees" at bounding box center [305, 250] width 143 height 19
click at [234, 251] on input "Low or transparent fees" at bounding box center [219, 249] width 31 height 31
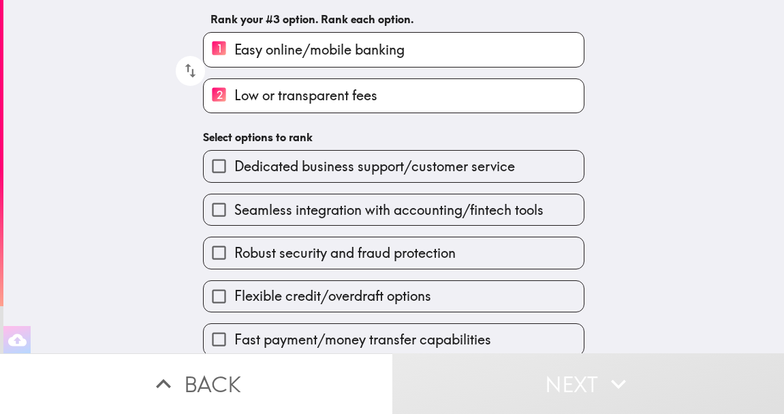
click at [446, 253] on span "Robust security and fraud protection" at bounding box center [344, 252] width 221 height 19
click at [234, 253] on input "Robust security and fraud protection" at bounding box center [219, 252] width 31 height 31
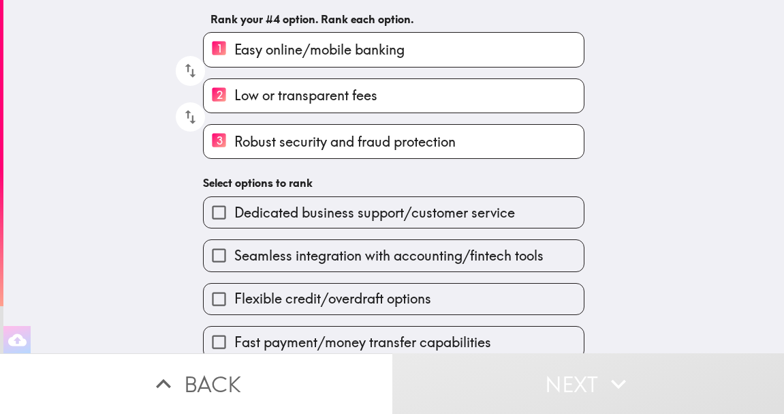
scroll to position [91, 0]
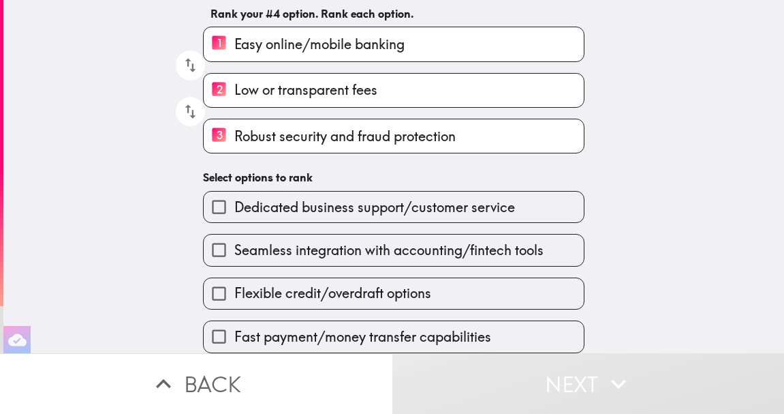
click at [406, 335] on span "Fast payment/money transfer capabilities" at bounding box center [362, 336] width 257 height 19
click at [234, 335] on input "Fast payment/money transfer capabilities" at bounding box center [219, 336] width 31 height 31
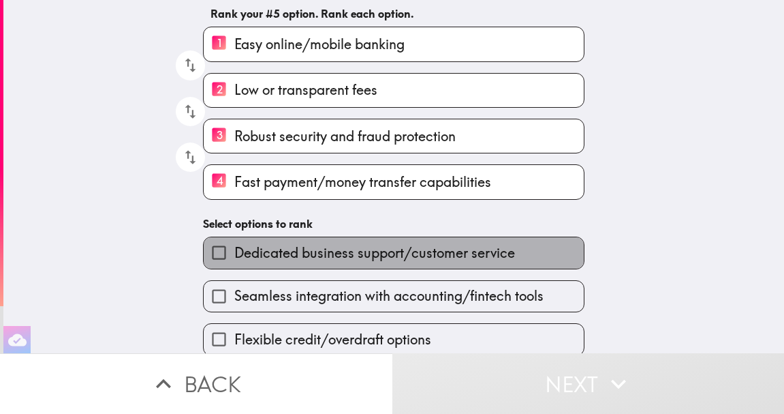
click at [388, 250] on span "Dedicated business support/customer service" at bounding box center [374, 252] width 281 height 19
click at [234, 250] on input "Dedicated business support/customer service" at bounding box center [219, 252] width 31 height 31
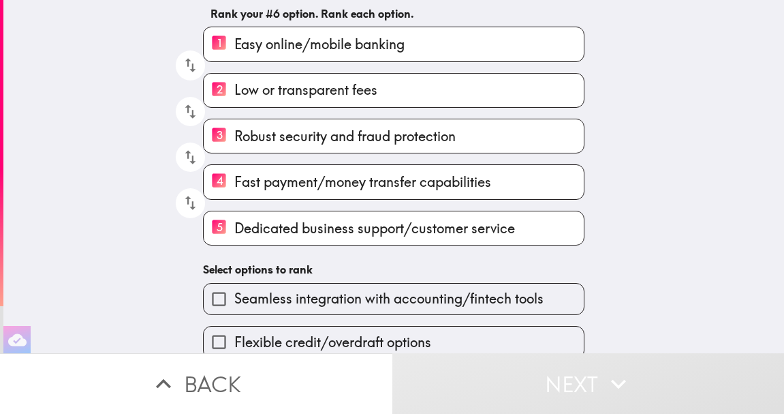
drag, startPoint x: 368, startPoint y: 226, endPoint x: 382, endPoint y: 138, distance: 89.6
click at [382, 138] on div "1 Easy online/mobile banking 2 Low or transparent fees 3 Robust security and fr…" at bounding box center [388, 131] width 392 height 230
drag, startPoint x: 233, startPoint y: 227, endPoint x: 221, endPoint y: 206, distance: 24.4
click at [230, 208] on div "5 Dedicated business support/customer service" at bounding box center [388, 223] width 392 height 46
click at [194, 202] on icon "button" at bounding box center [190, 203] width 18 height 18
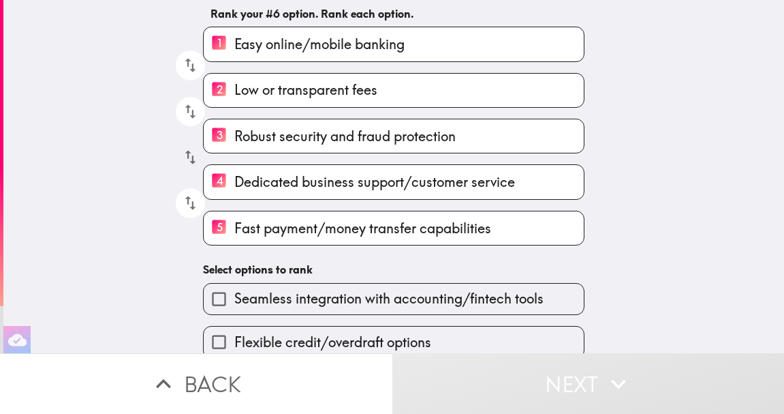
click at [191, 158] on icon "button" at bounding box center [190, 157] width 18 height 18
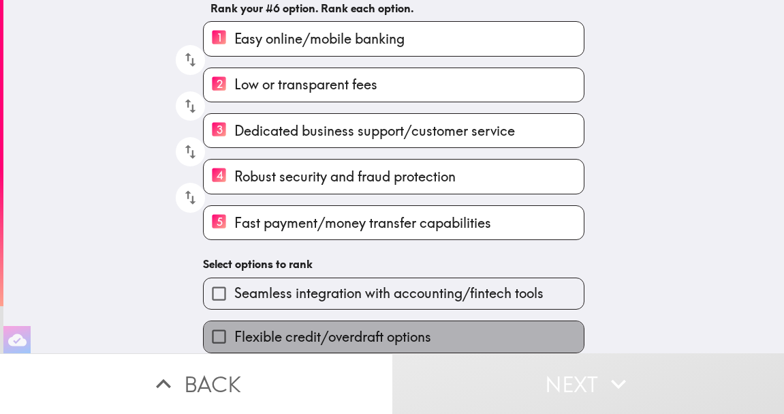
click at [407, 331] on span "Flexible credit/overdraft options" at bounding box center [332, 336] width 197 height 19
click at [234, 331] on input "Flexible credit/overdraft options" at bounding box center [219, 336] width 31 height 31
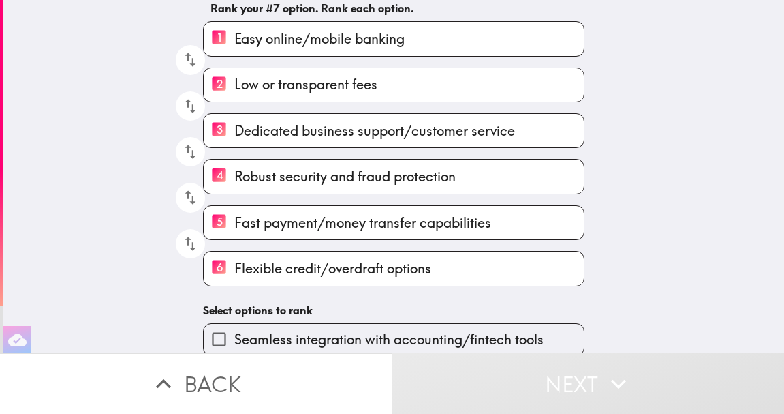
click at [392, 330] on span "Seamless integration with accounting/fintech tools" at bounding box center [388, 339] width 309 height 19
click at [234, 330] on input "Seamless integration with accounting/fintech tools" at bounding box center [219, 339] width 31 height 31
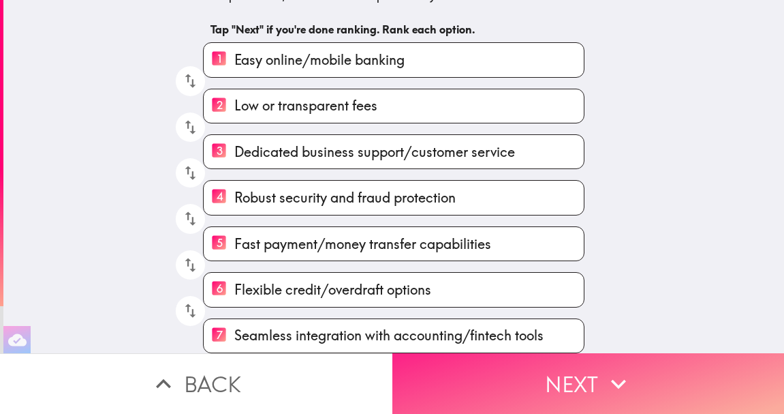
click at [589, 377] on button "Next" at bounding box center [588, 383] width 392 height 61
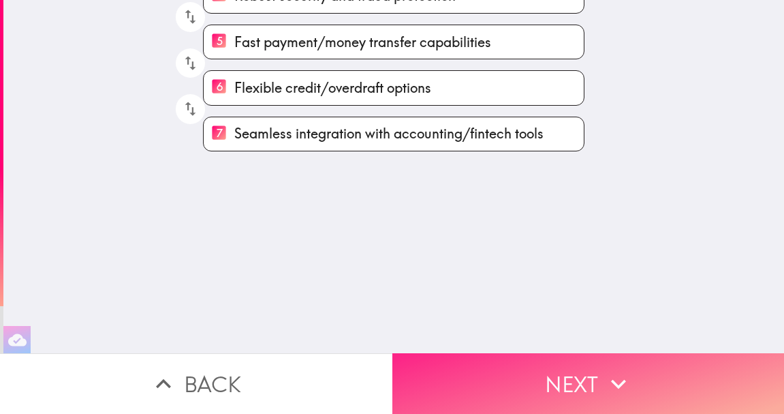
scroll to position [0, 0]
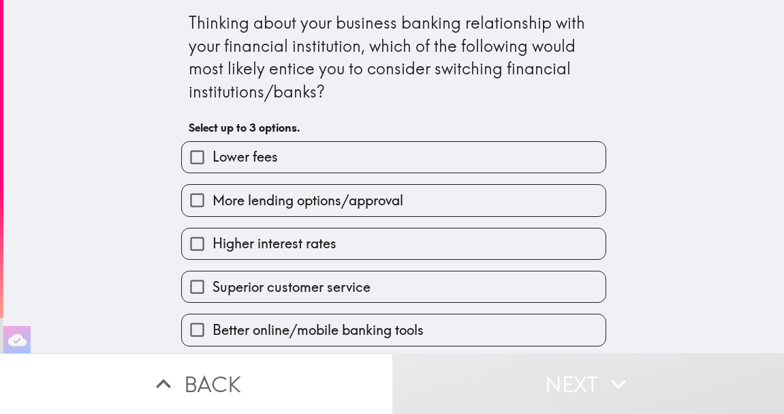
click at [419, 279] on label "Superior customer service" at bounding box center [394, 286] width 424 height 31
click at [213, 279] on input "Superior customer service" at bounding box center [197, 286] width 31 height 31
checkbox input "true"
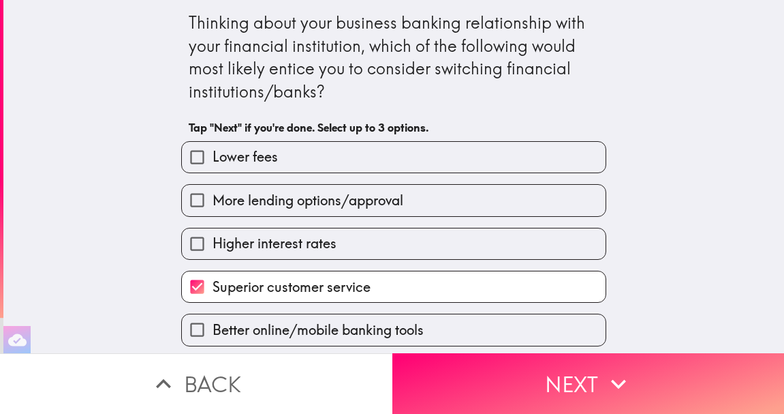
click at [369, 159] on label "Lower fees" at bounding box center [394, 157] width 424 height 31
click at [213, 159] on input "Lower fees" at bounding box center [197, 157] width 31 height 31
checkbox input "true"
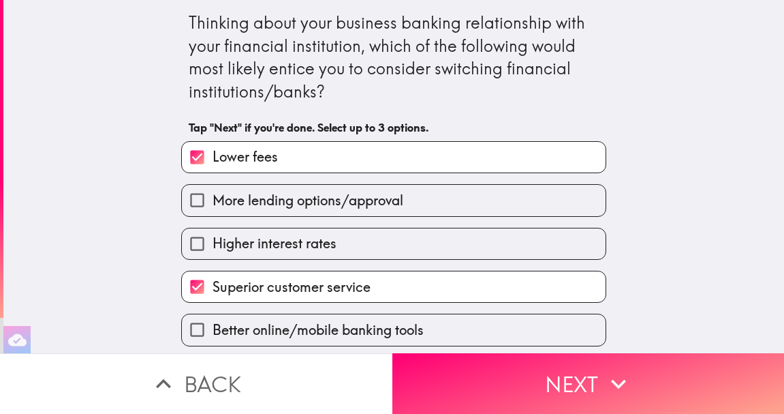
click at [338, 333] on span "Better online/mobile banking tools" at bounding box center [318, 329] width 211 height 19
click at [213, 333] on input "Better online/mobile banking tools" at bounding box center [197, 329] width 31 height 31
checkbox input "true"
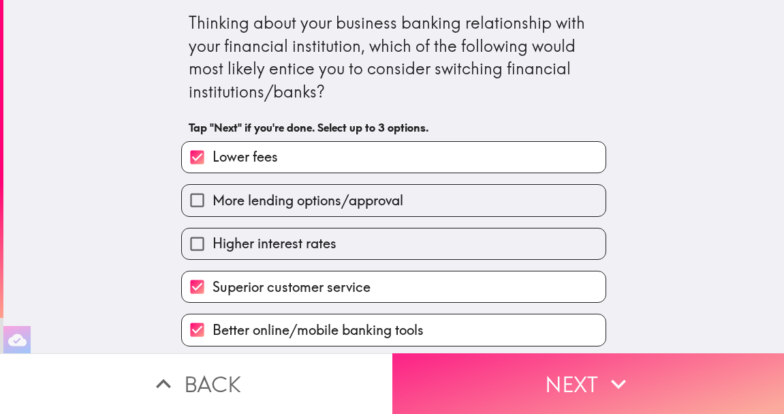
click at [566, 375] on button "Next" at bounding box center [588, 383] width 392 height 61
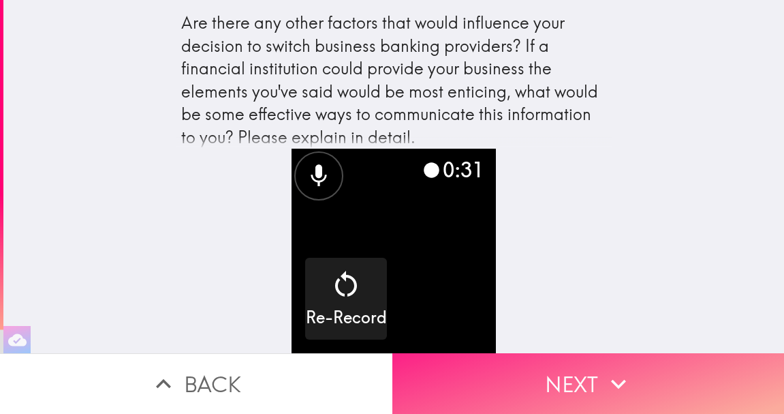
click at [610, 368] on button "Next" at bounding box center [588, 383] width 392 height 61
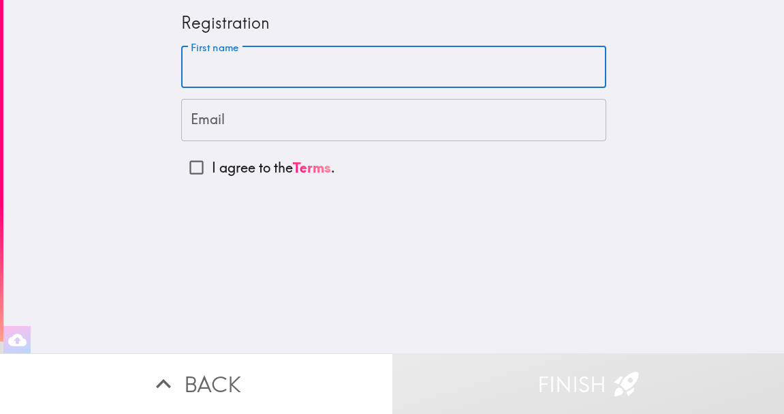
click at [337, 72] on input "First name" at bounding box center [393, 67] width 425 height 42
type input "[PERSON_NAME]"
click at [256, 121] on input "Email" at bounding box center [393, 120] width 425 height 42
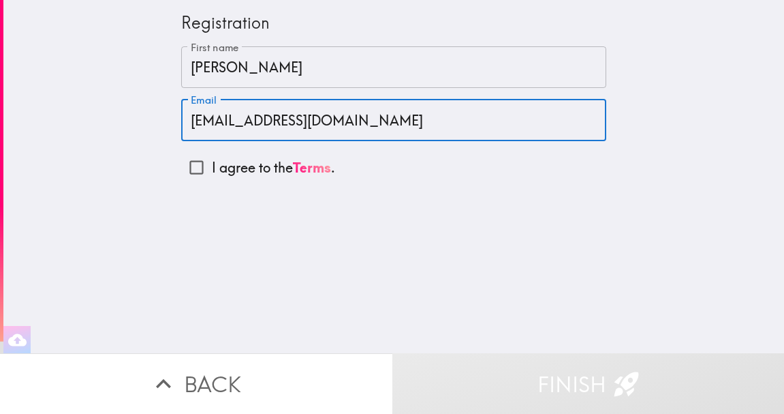
type input "[EMAIL_ADDRESS][DOMAIN_NAME]"
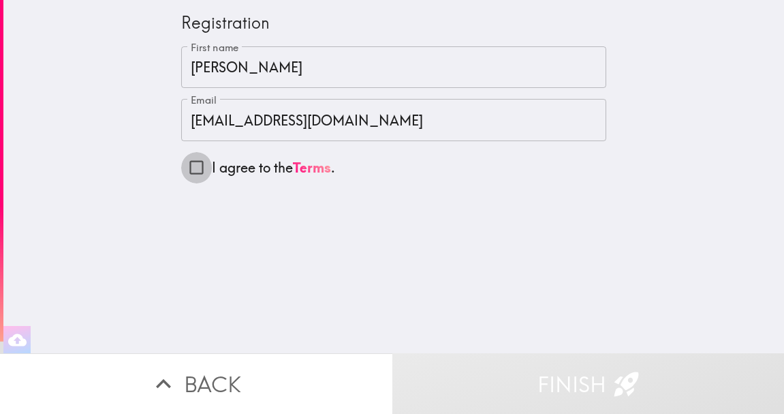
click at [198, 166] on input "I agree to the Terms ." at bounding box center [196, 167] width 31 height 31
checkbox input "true"
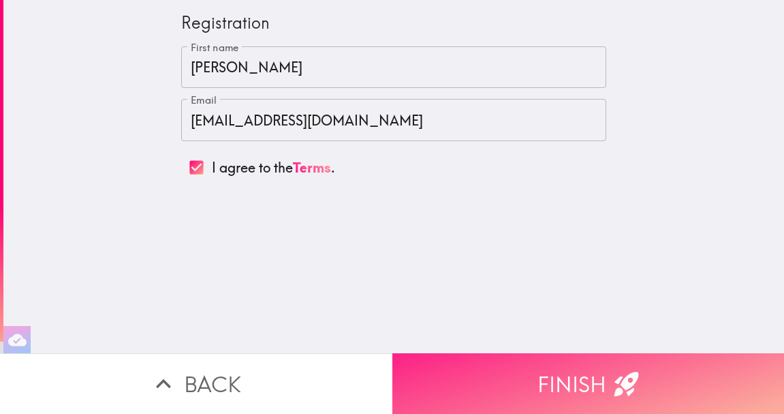
click at [581, 384] on button "Finish" at bounding box center [588, 383] width 392 height 61
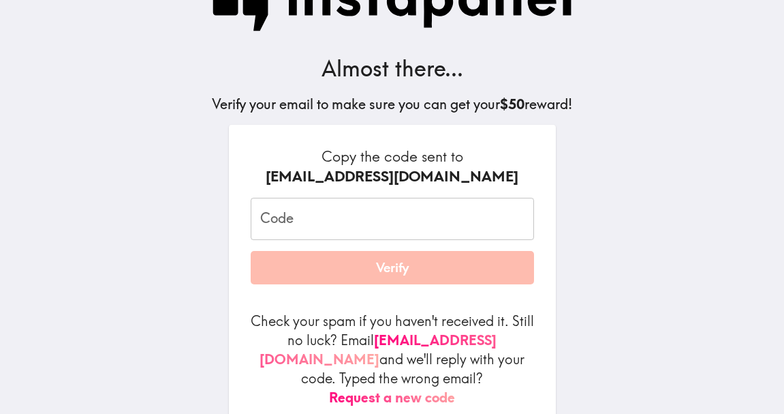
scroll to position [89, 0]
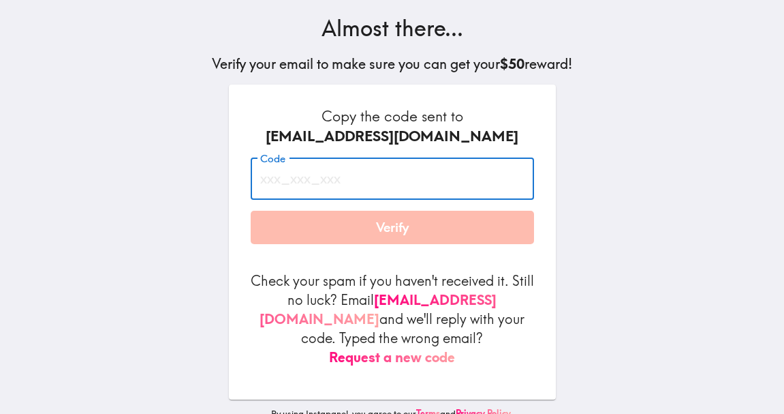
paste input "2t3_dgm_bni"
type input "2t3_dgm_bni"
click at [394, 230] on button "Verify" at bounding box center [392, 228] width 283 height 34
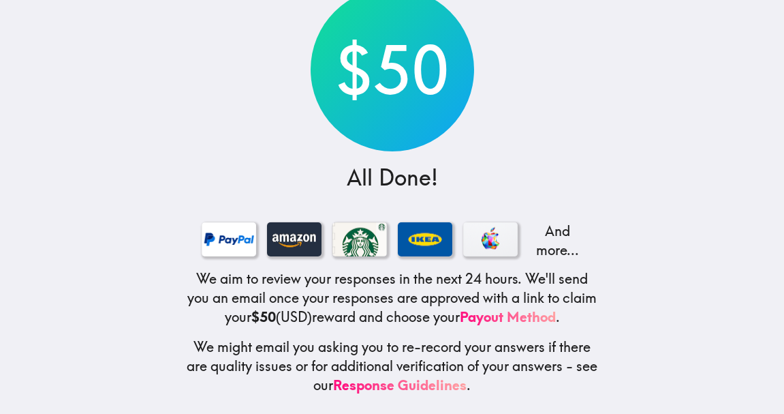
scroll to position [102, 0]
